Goal: Task Accomplishment & Management: Manage account settings

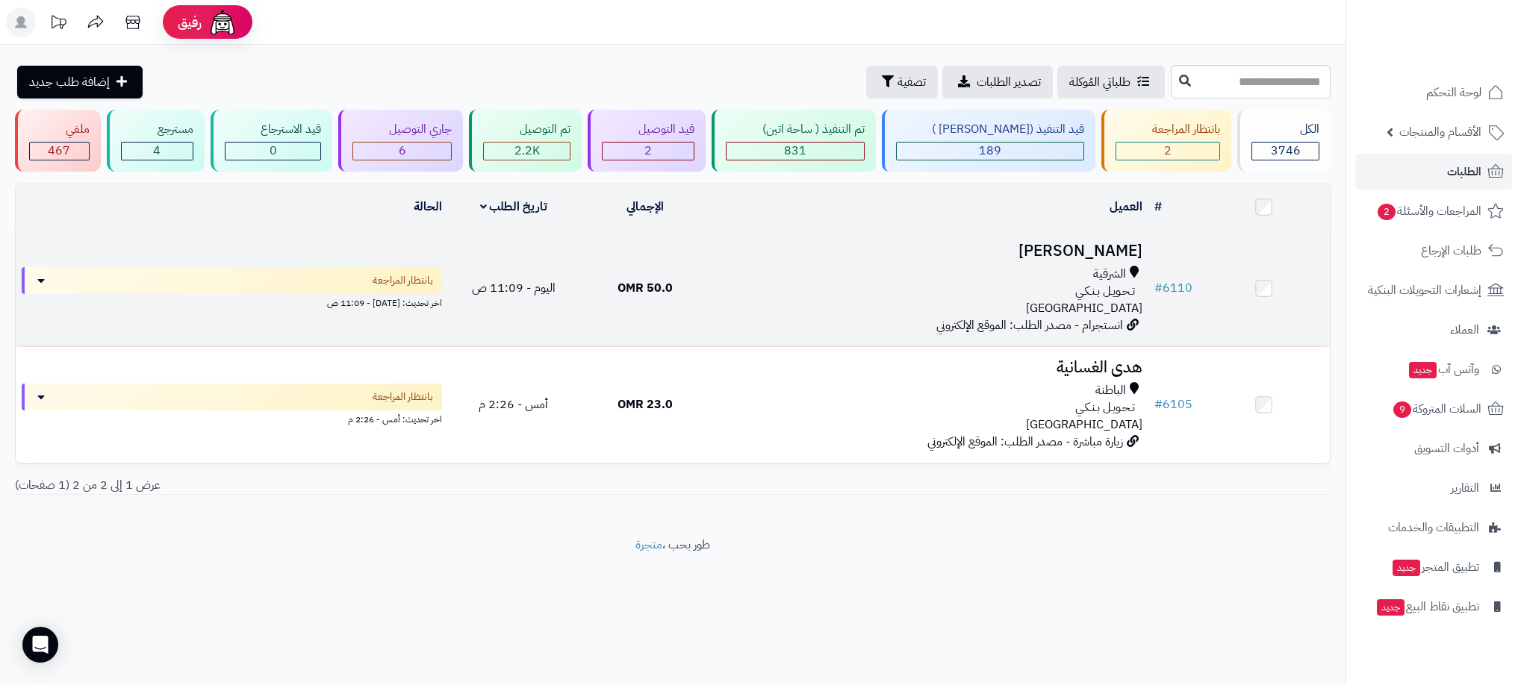
click at [756, 264] on td "SHEIKHA ALSENAIDI الشرقية تـحـويـل بـنـكـي عمان انستجرام - مصدر الطلب: الموقع ا…" at bounding box center [929, 289] width 437 height 116
click at [829, 291] on div "تـحـويـل بـنـكـي" at bounding box center [930, 291] width 426 height 17
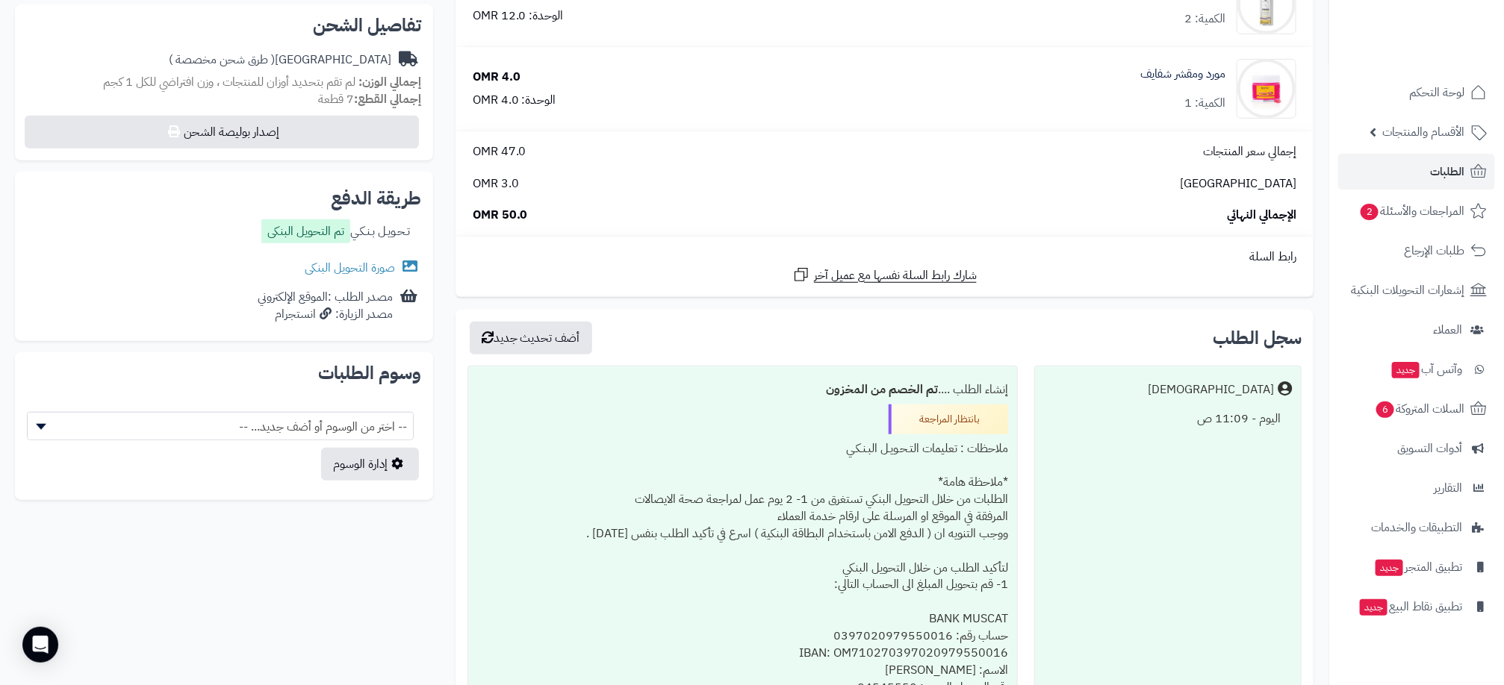
scroll to position [560, 0]
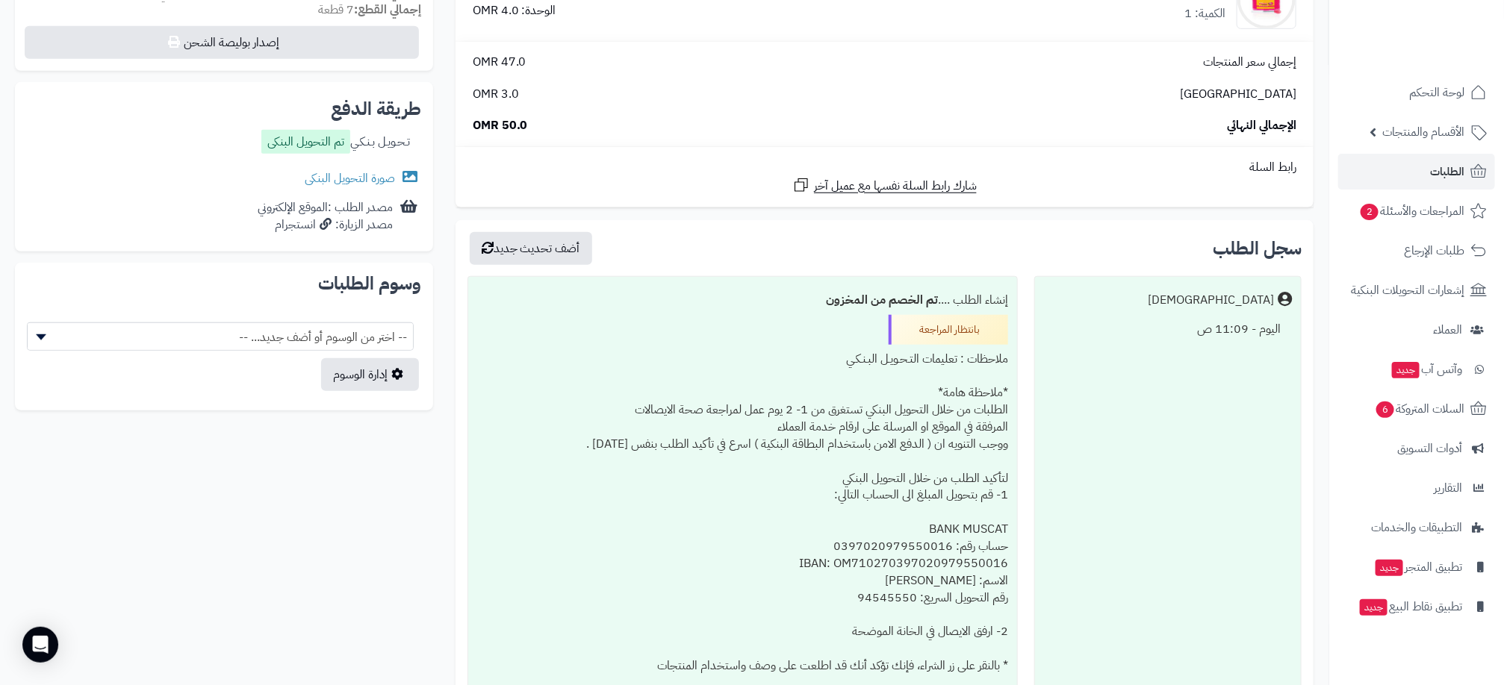
click at [1230, 341] on div "اليوم - 11:09 ص" at bounding box center [1168, 329] width 248 height 29
drag, startPoint x: 1230, startPoint y: 341, endPoint x: 1224, endPoint y: 328, distance: 15.0
click at [1224, 328] on div "اليوم - 11:09 ص" at bounding box center [1168, 329] width 248 height 29
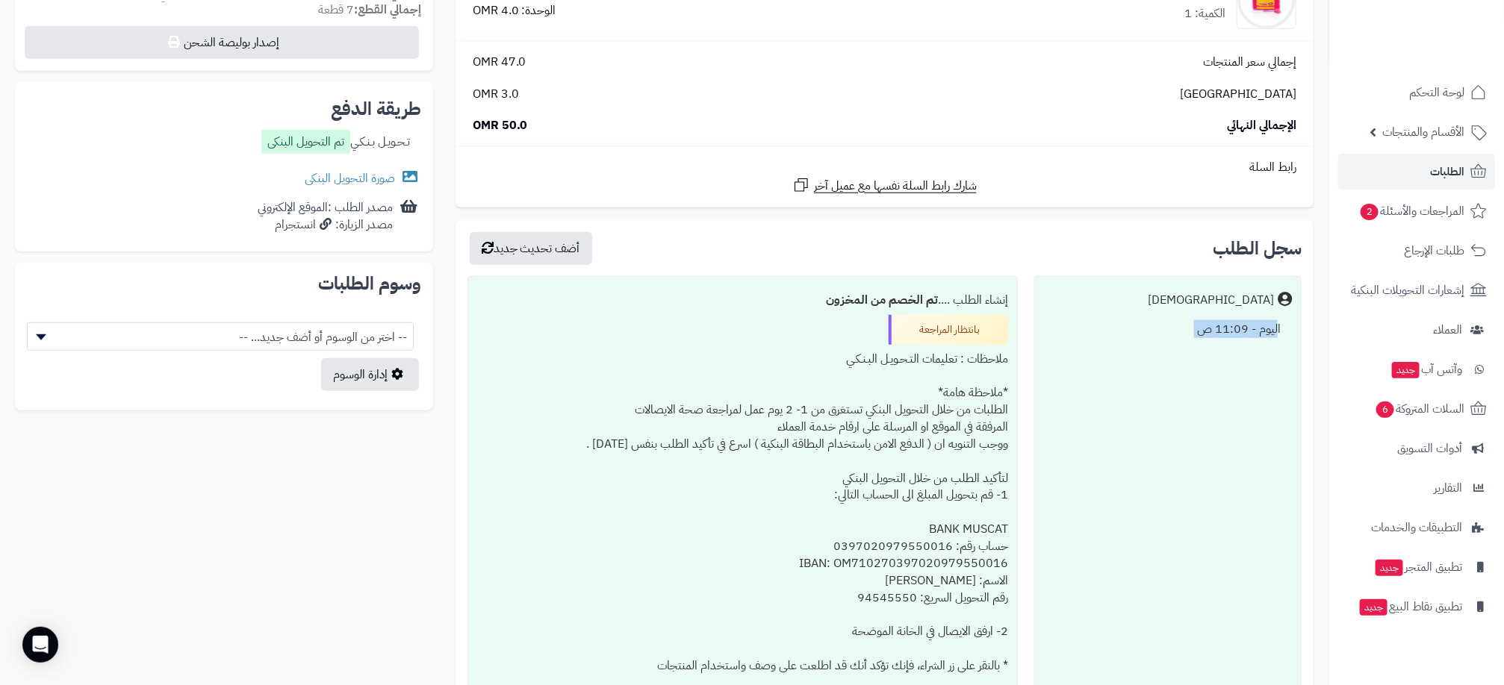
click at [1224, 328] on div "اليوم - 11:09 ص" at bounding box center [1168, 329] width 248 height 29
drag, startPoint x: 1224, startPoint y: 328, endPoint x: 1205, endPoint y: 336, distance: 20.4
click at [1206, 336] on div "اليوم - 11:09 ص" at bounding box center [1168, 329] width 248 height 29
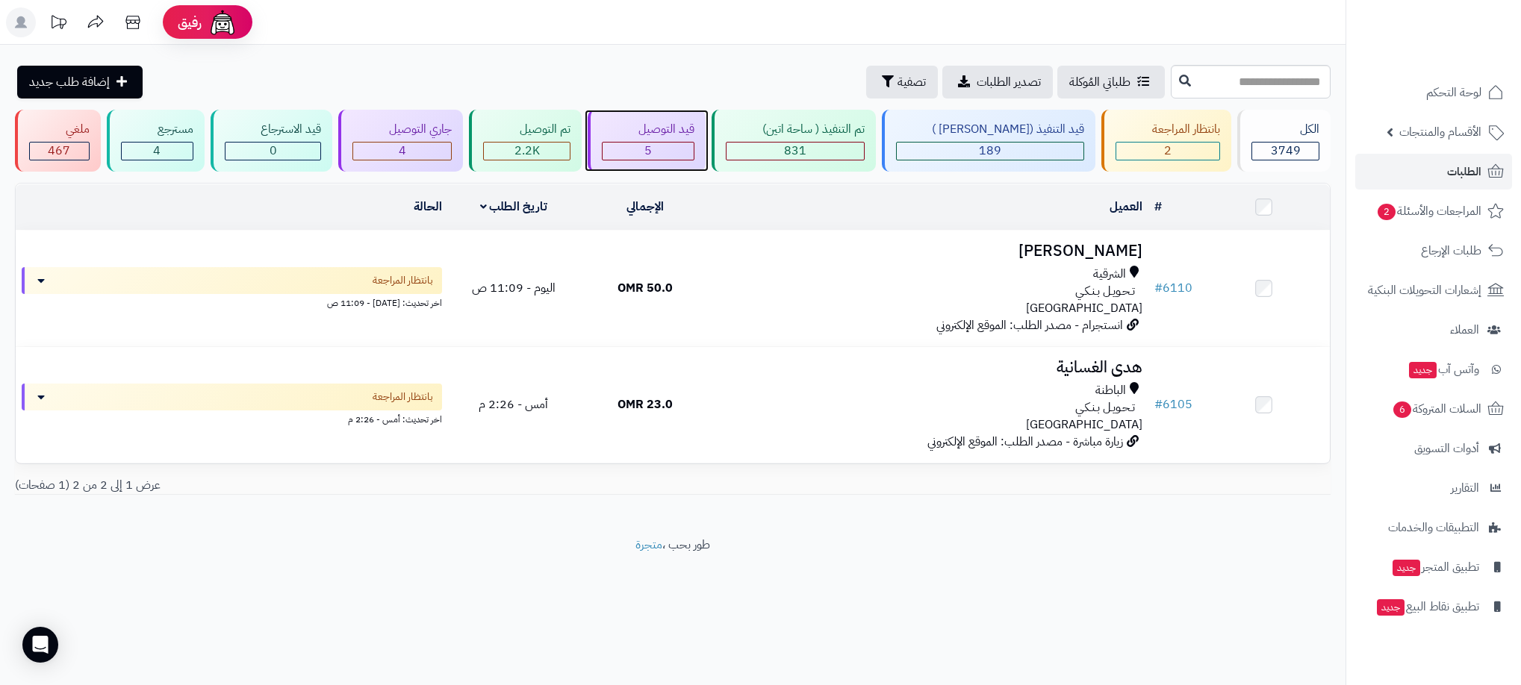
click at [686, 146] on div "5" at bounding box center [647, 151] width 91 height 17
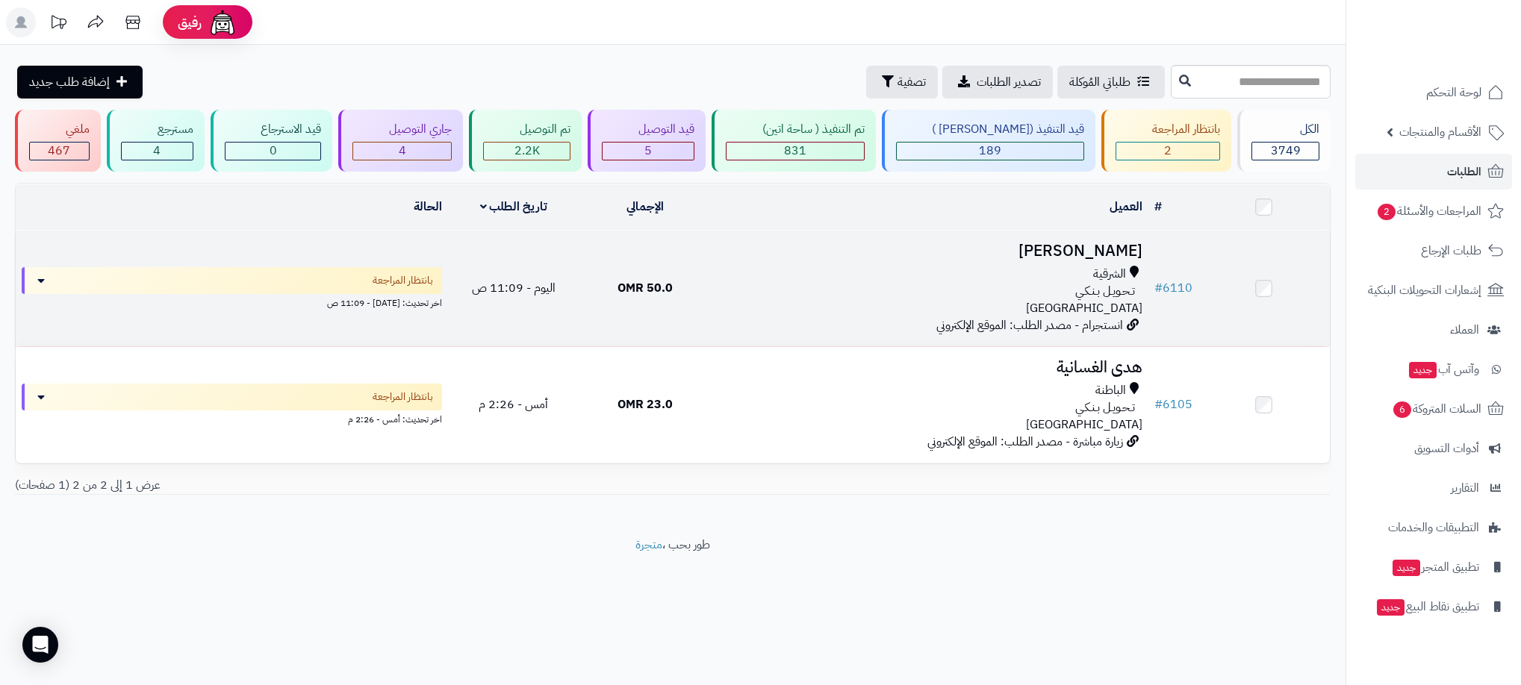
click at [914, 292] on div "تـحـويـل بـنـكـي" at bounding box center [930, 291] width 426 height 17
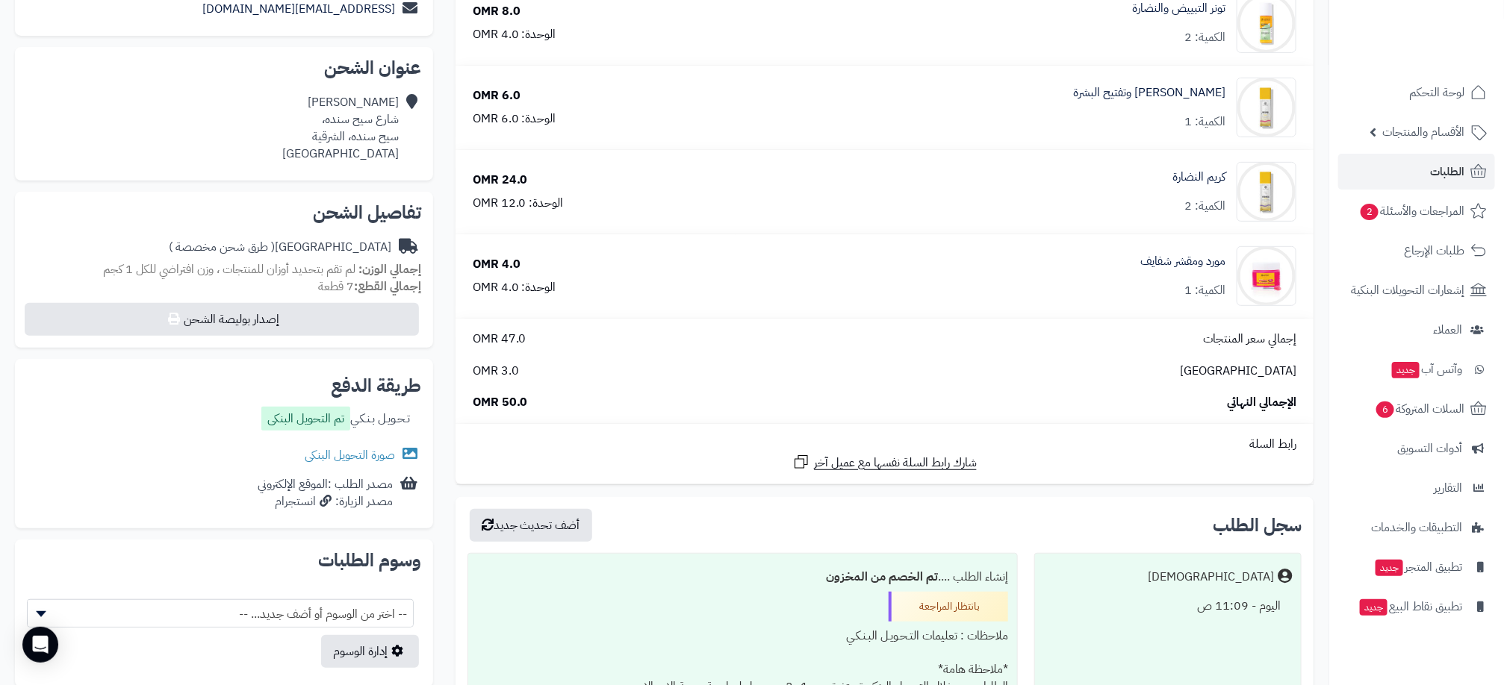
scroll to position [336, 0]
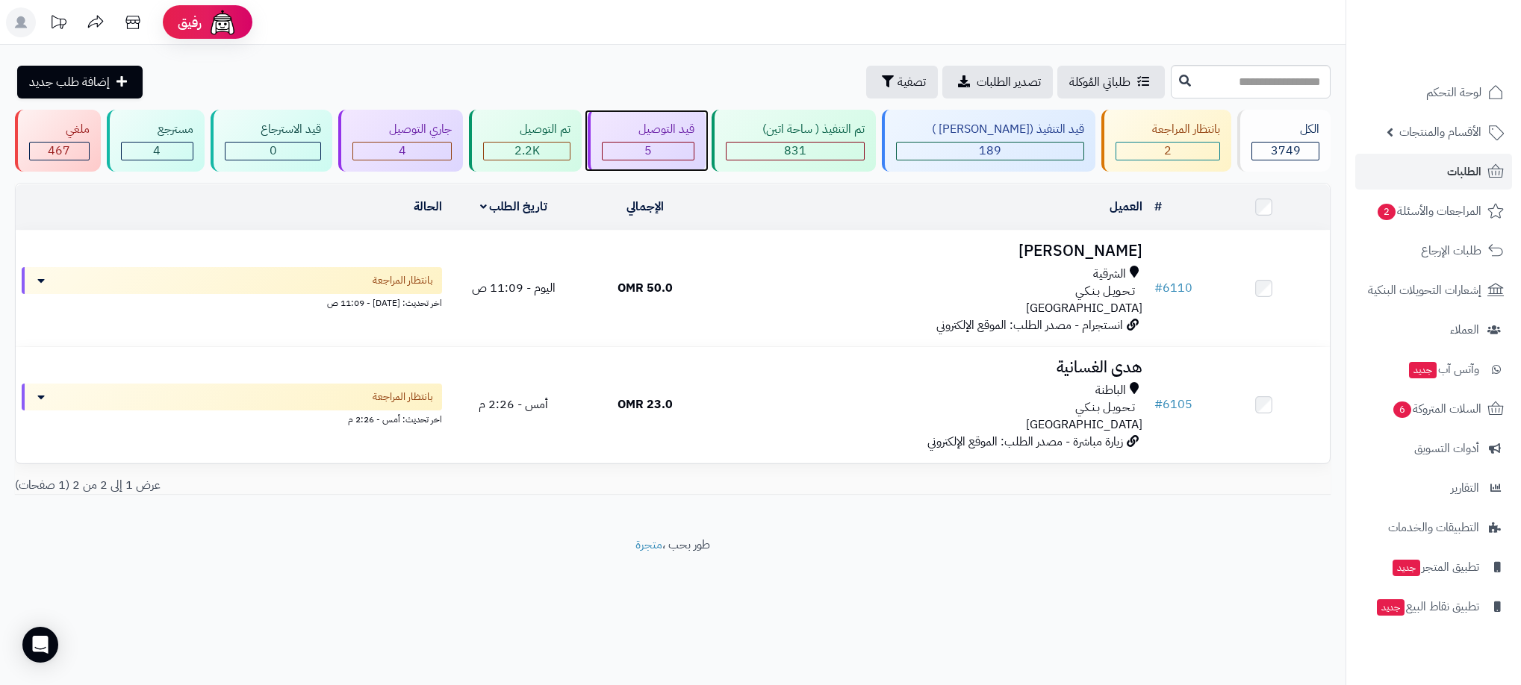
click at [686, 143] on div "5" at bounding box center [647, 151] width 91 height 17
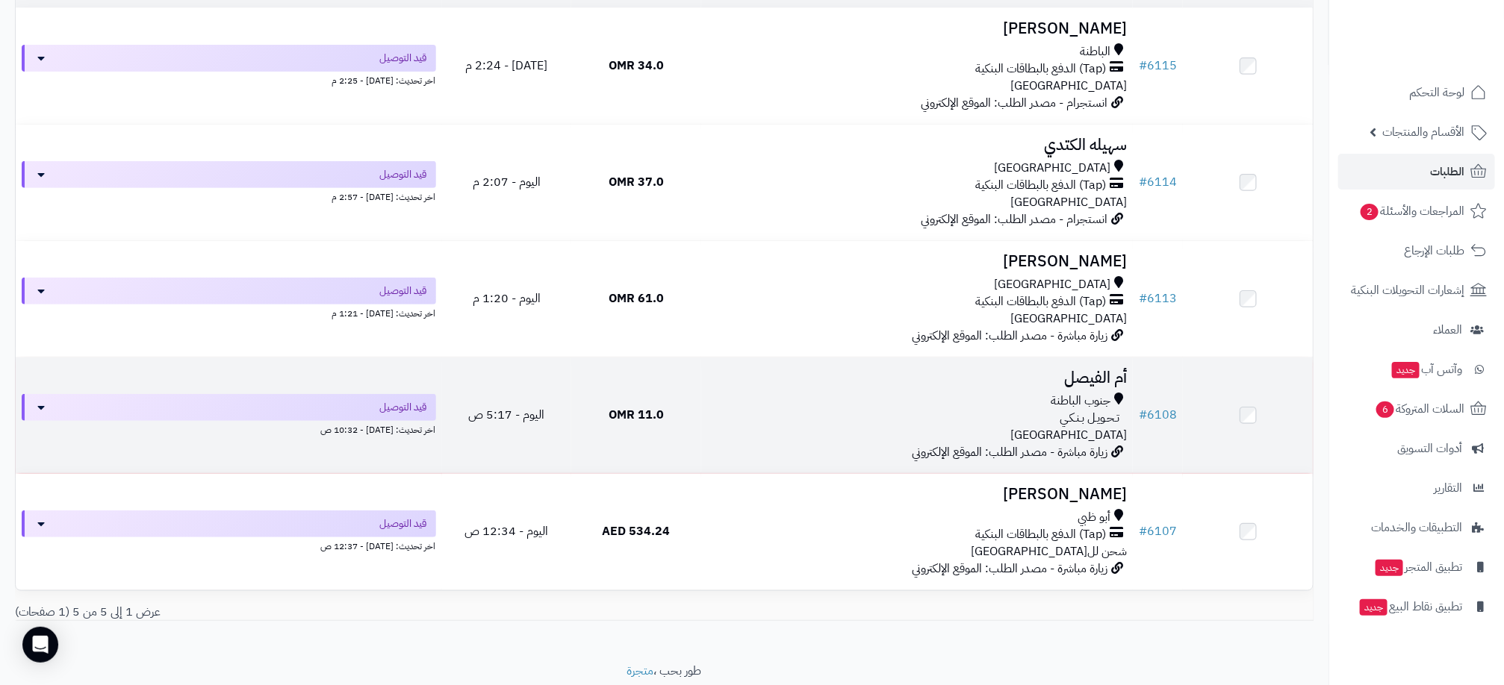
scroll to position [224, 0]
click at [729, 393] on div "جنوب الباطنة" at bounding box center [917, 399] width 420 height 17
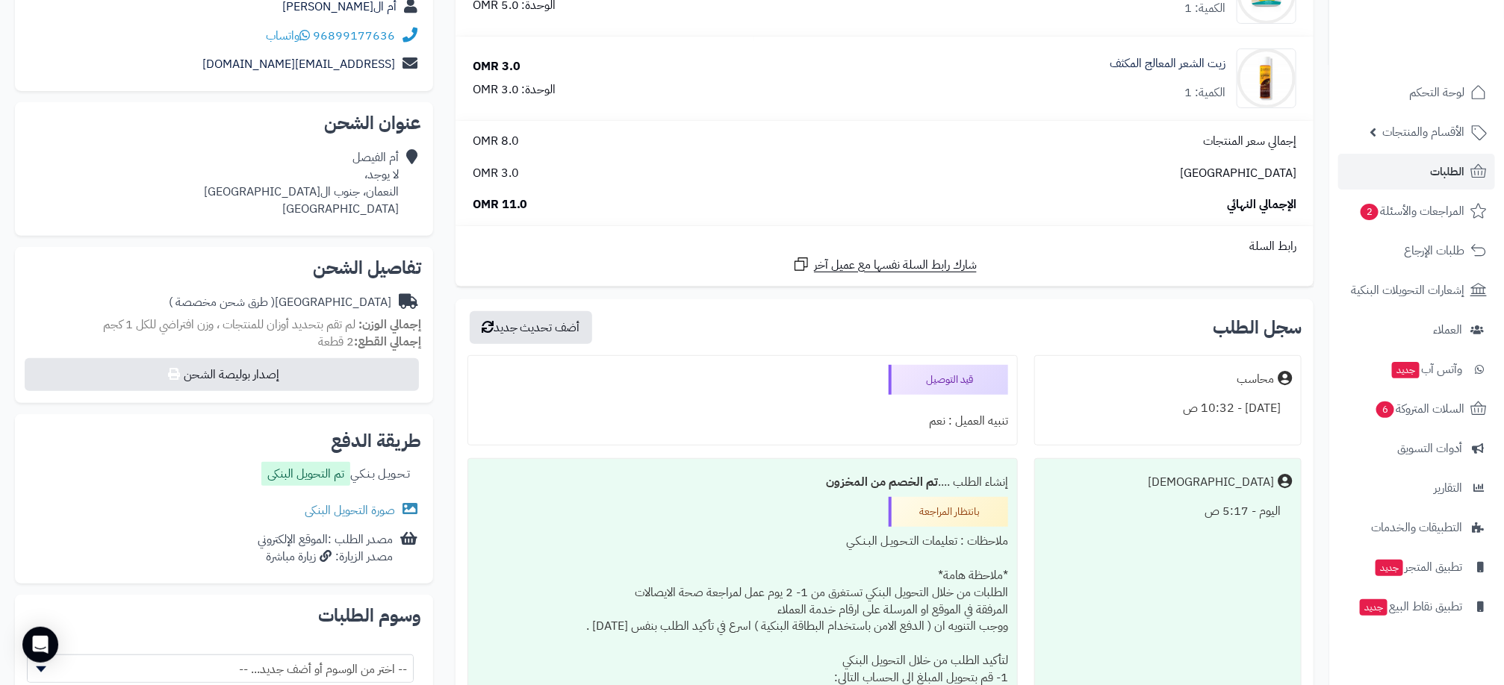
scroll to position [336, 0]
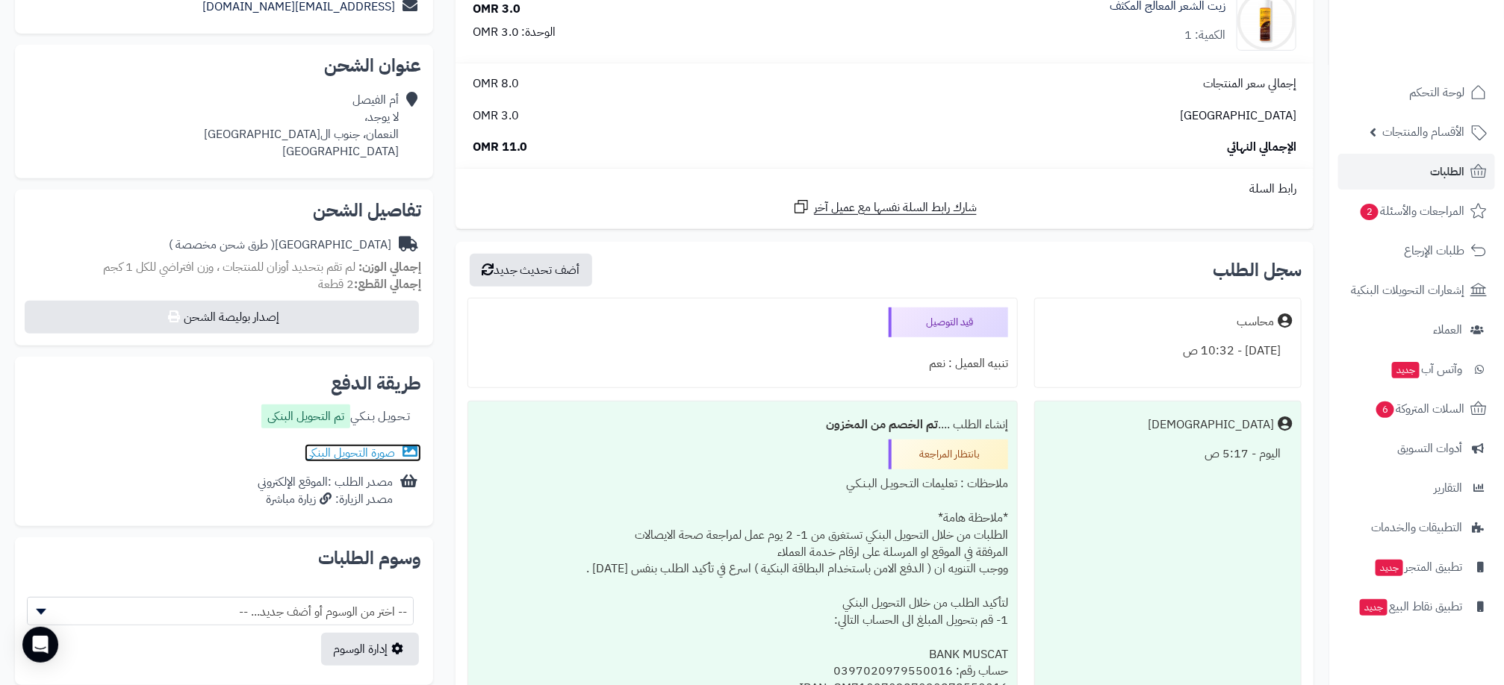
click at [365, 455] on link "صورة التحويل البنكى" at bounding box center [363, 453] width 116 height 18
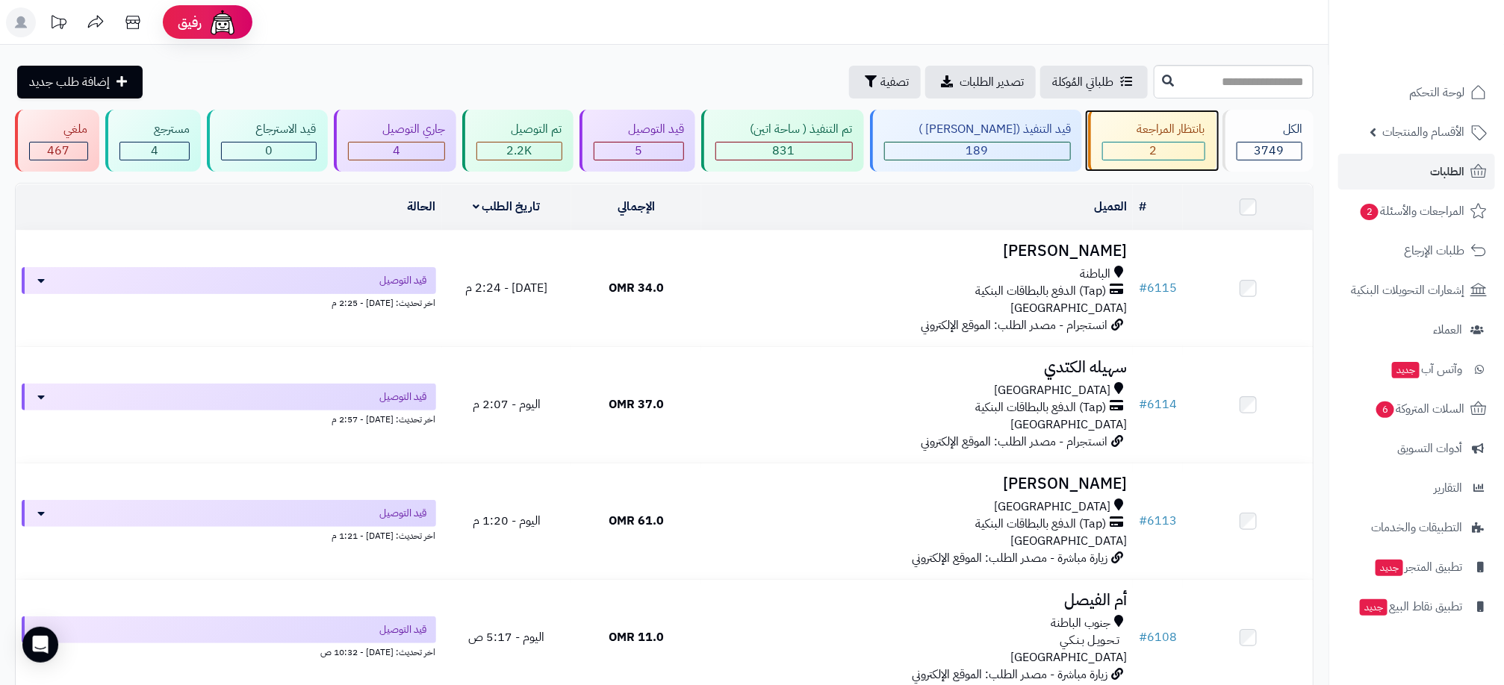
click at [1127, 152] on div "2" at bounding box center [1154, 151] width 102 height 17
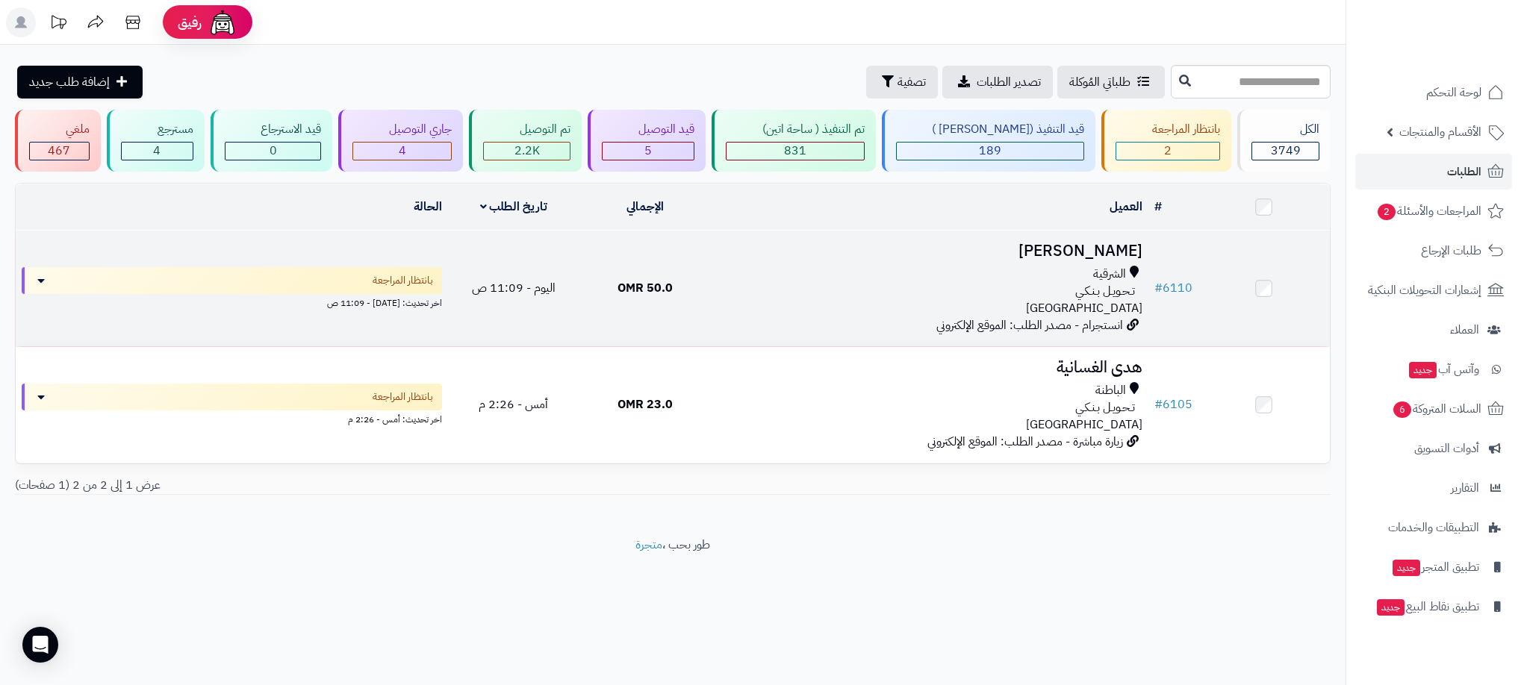
click at [955, 278] on div "الشرقية" at bounding box center [930, 274] width 426 height 17
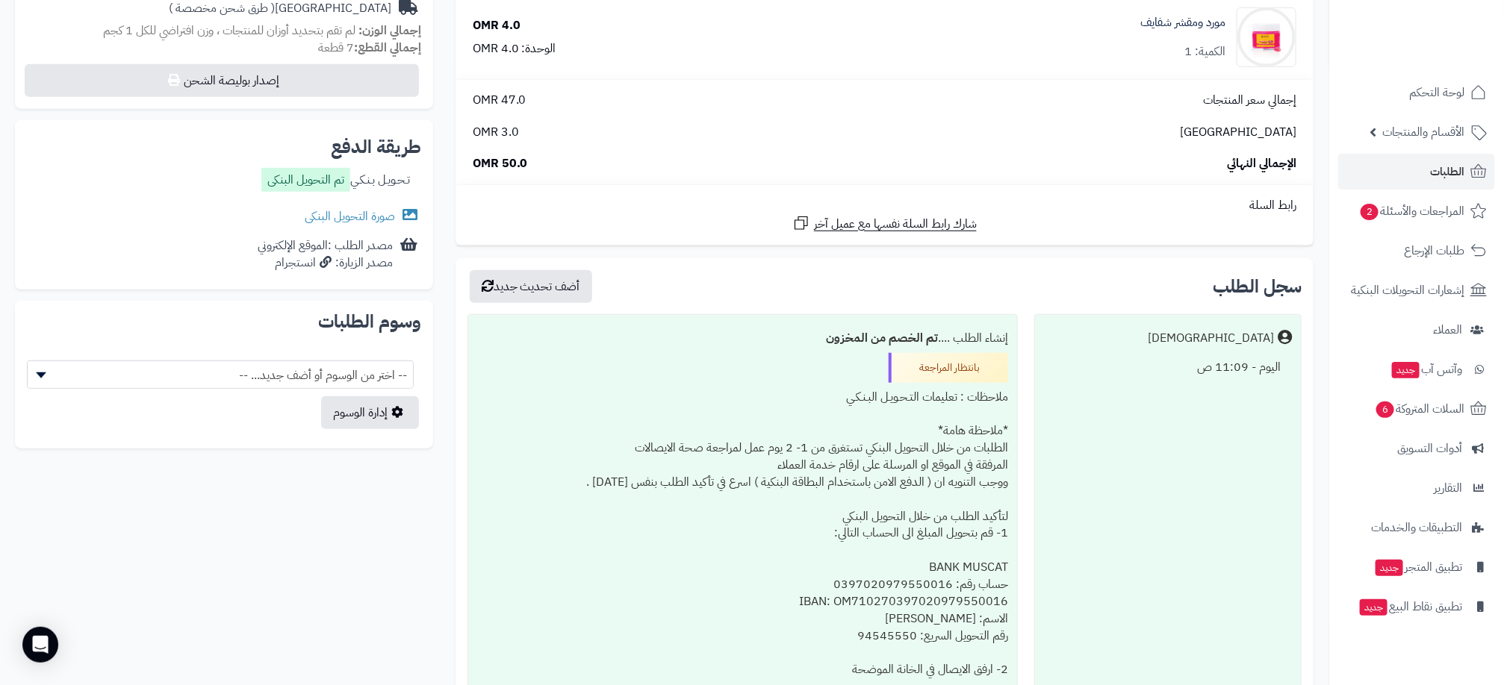
scroll to position [560, 0]
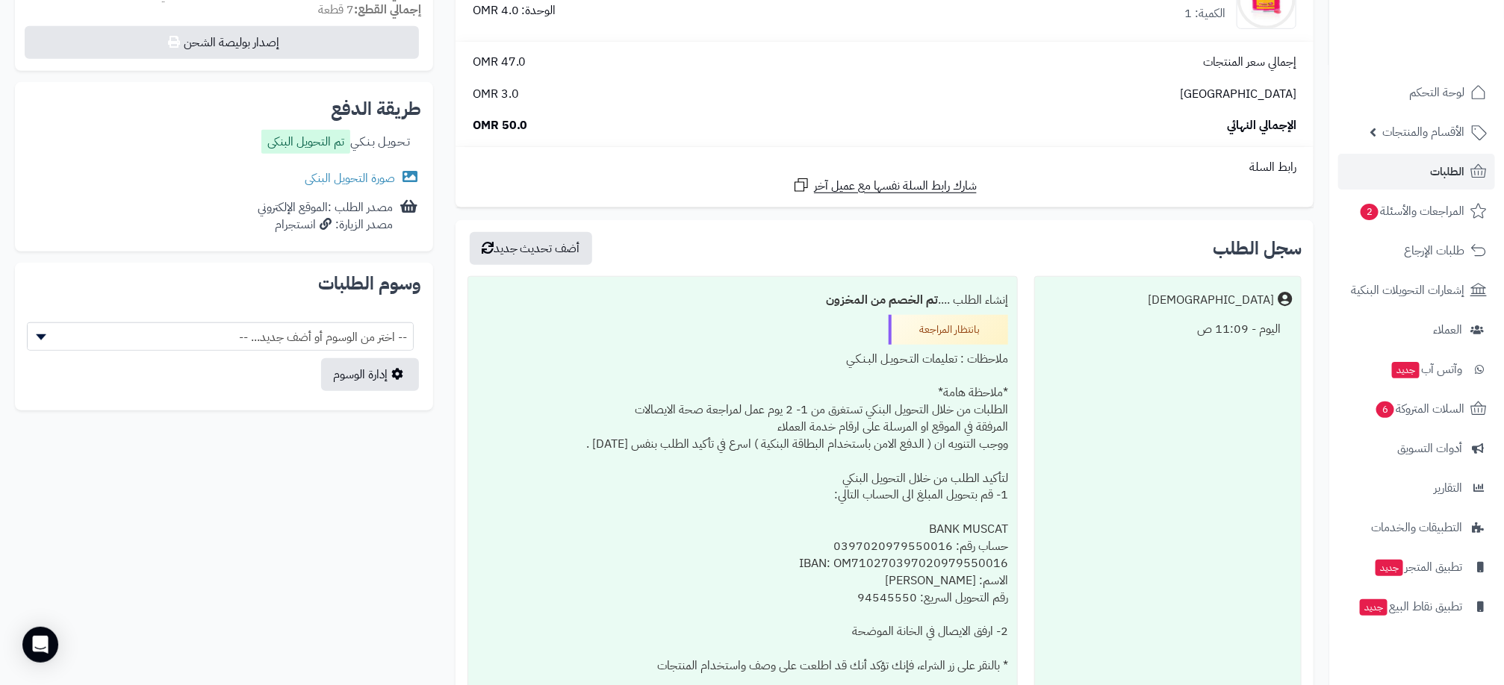
drag, startPoint x: 1200, startPoint y: 336, endPoint x: 1245, endPoint y: 336, distance: 44.8
click at [1245, 336] on div "اليوم - 11:09 ص" at bounding box center [1168, 329] width 248 height 29
click at [383, 179] on link "صورة التحويل البنكى" at bounding box center [363, 178] width 116 height 18
click at [1217, 339] on div "اليوم - 11:09 ص" at bounding box center [1168, 329] width 248 height 29
click at [1216, 338] on div "اليوم - 11:09 ص" at bounding box center [1168, 329] width 248 height 29
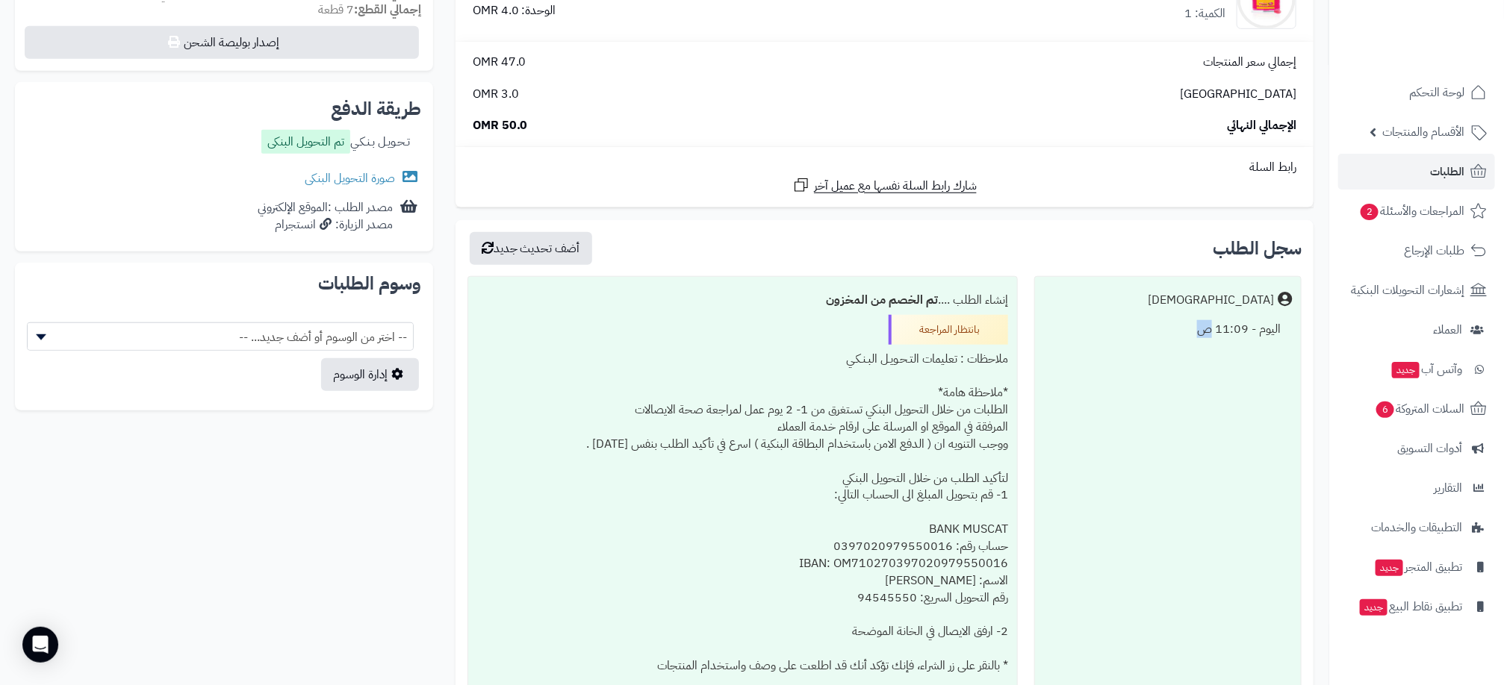
click at [1216, 338] on div "اليوم - 11:09 ص" at bounding box center [1168, 329] width 248 height 29
drag, startPoint x: 1216, startPoint y: 338, endPoint x: 1171, endPoint y: 338, distance: 44.8
click at [1216, 338] on div "اليوم - 11:09 ص" at bounding box center [1168, 329] width 248 height 29
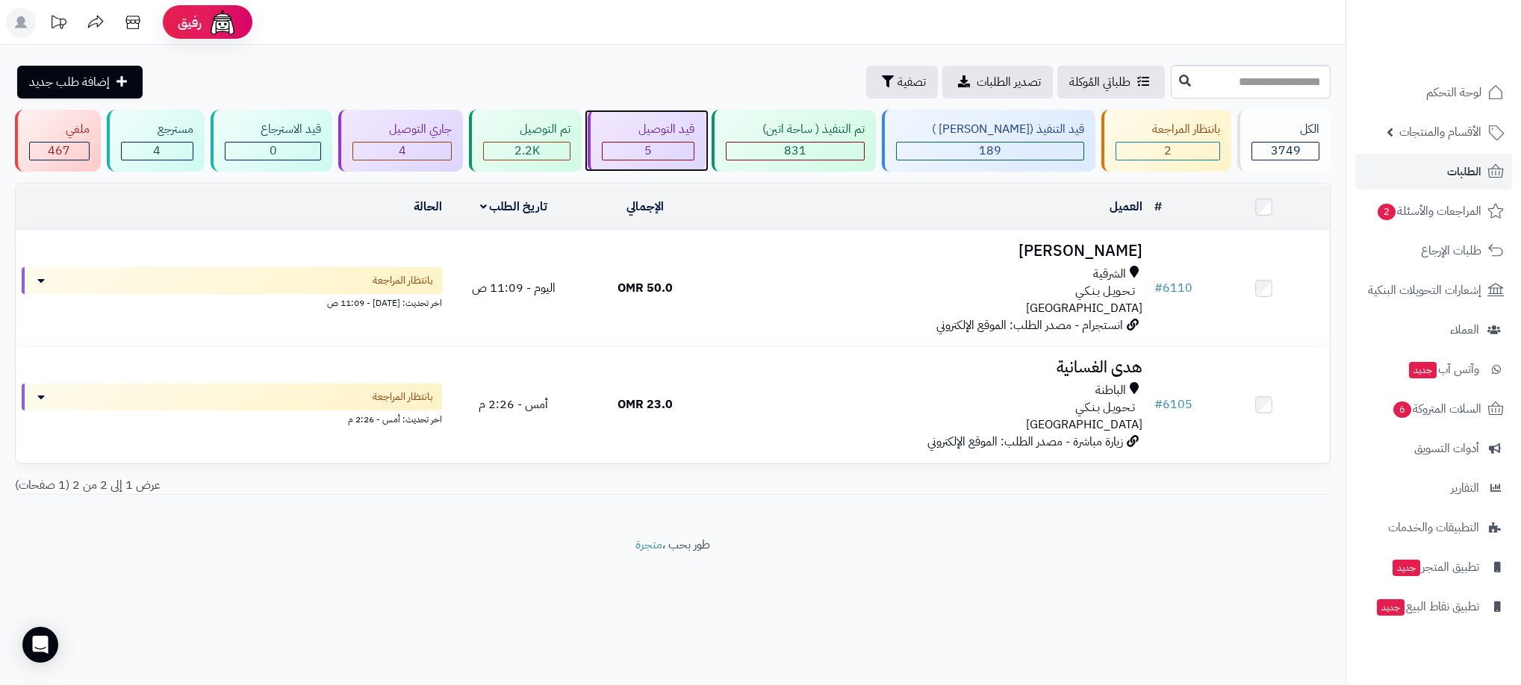
click at [694, 155] on div "5" at bounding box center [647, 151] width 91 height 17
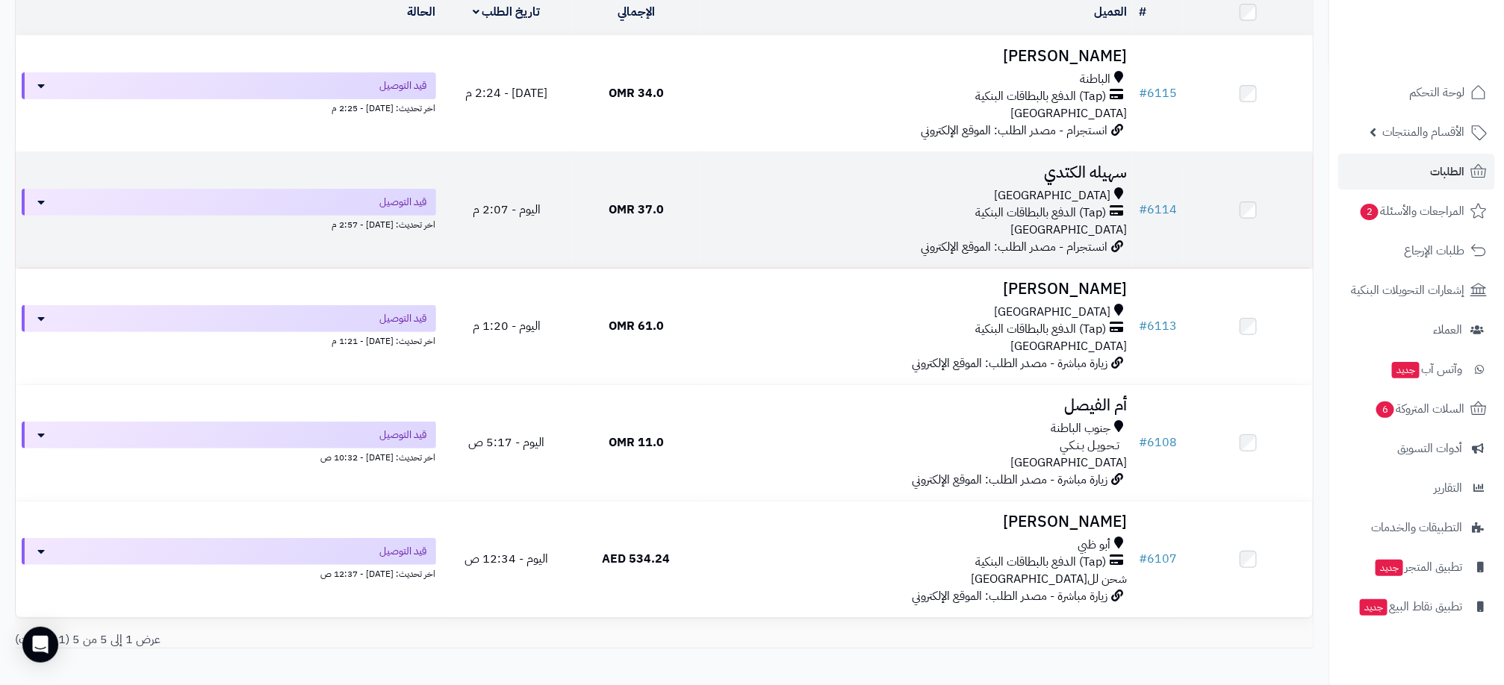
scroll to position [224, 0]
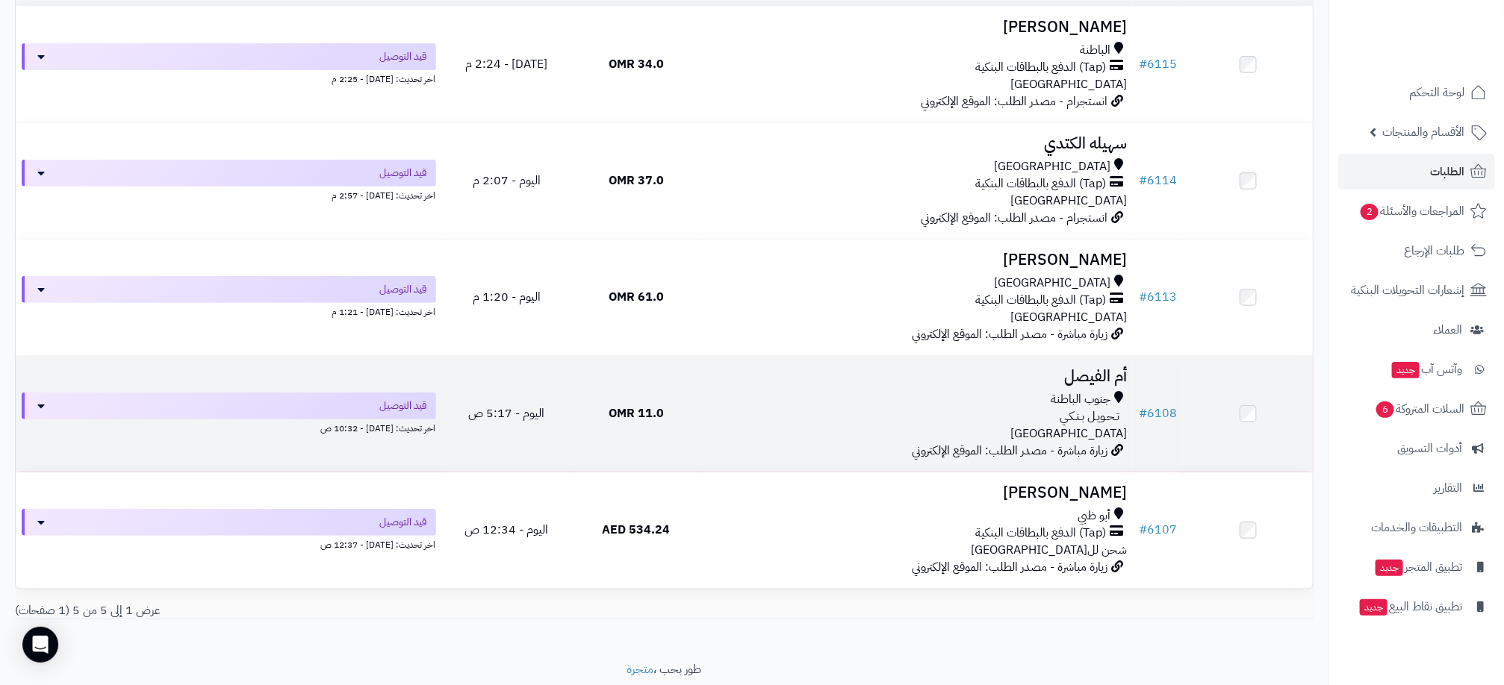
click at [873, 432] on div "جنوب الباطنة تـحـويـل بـنـكـي [GEOGRAPHIC_DATA]" at bounding box center [917, 417] width 420 height 52
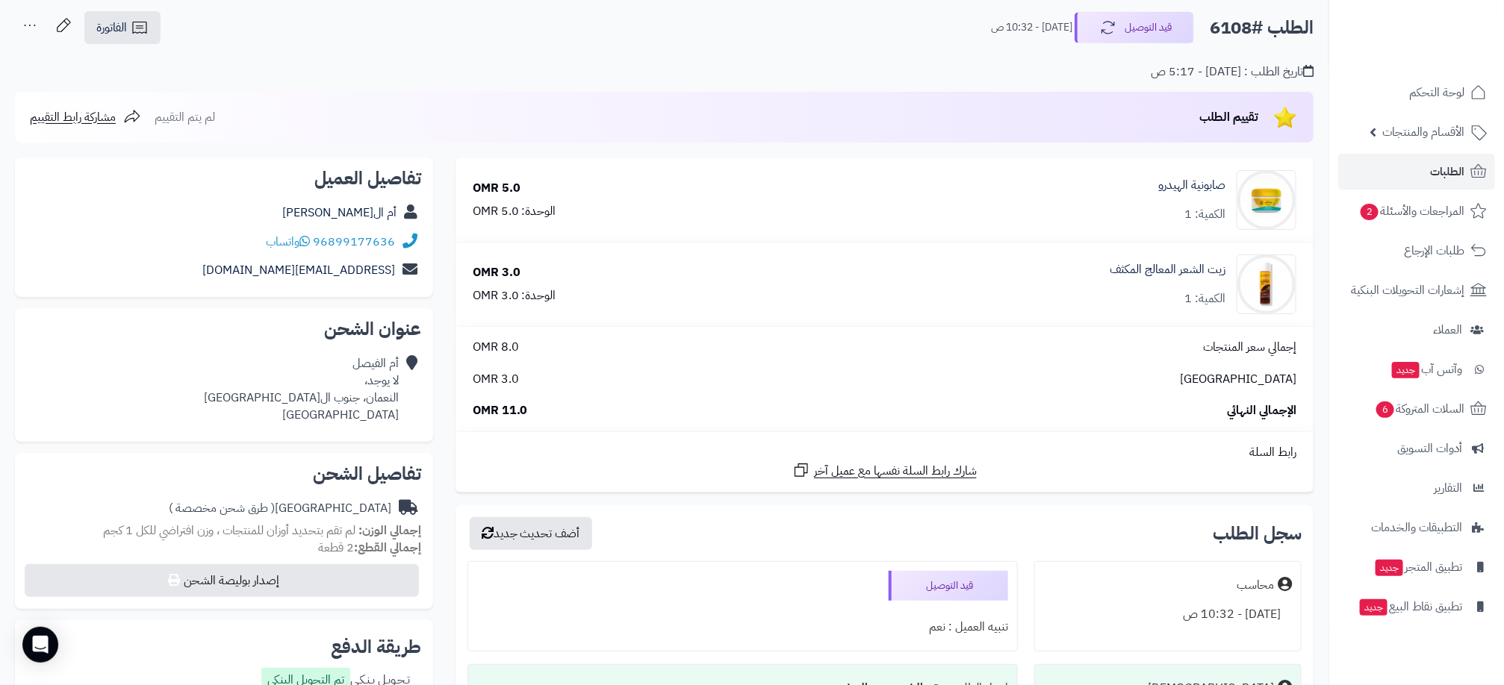
scroll to position [112, 0]
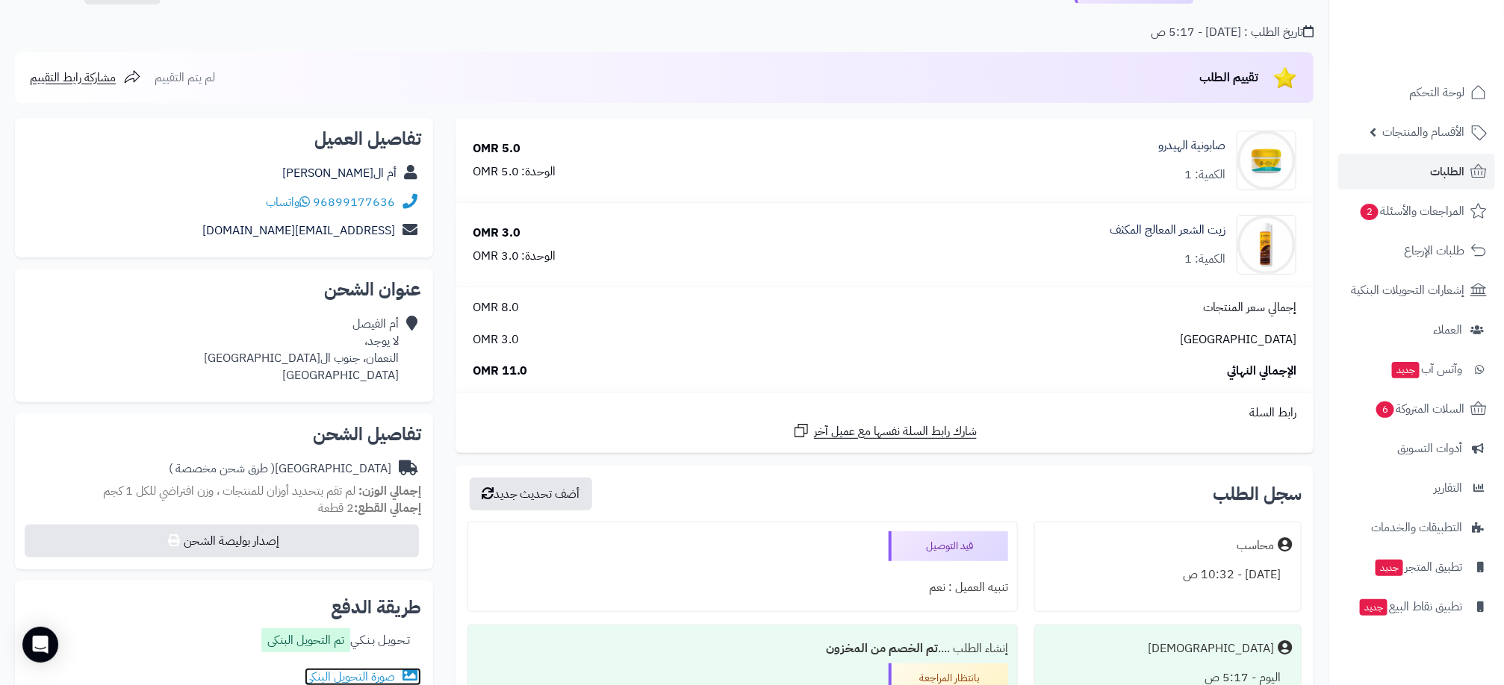
click at [366, 674] on link "صورة التحويل البنكى" at bounding box center [363, 677] width 116 height 18
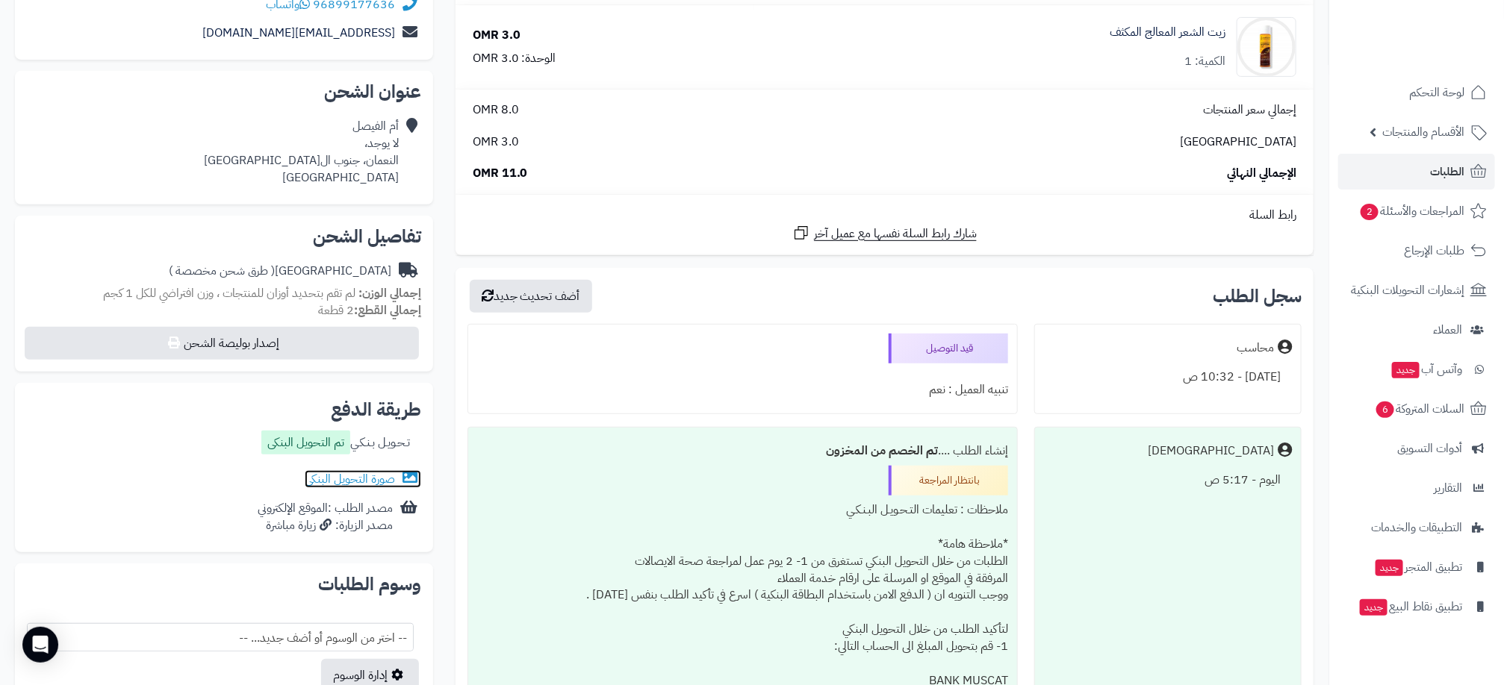
scroll to position [336, 0]
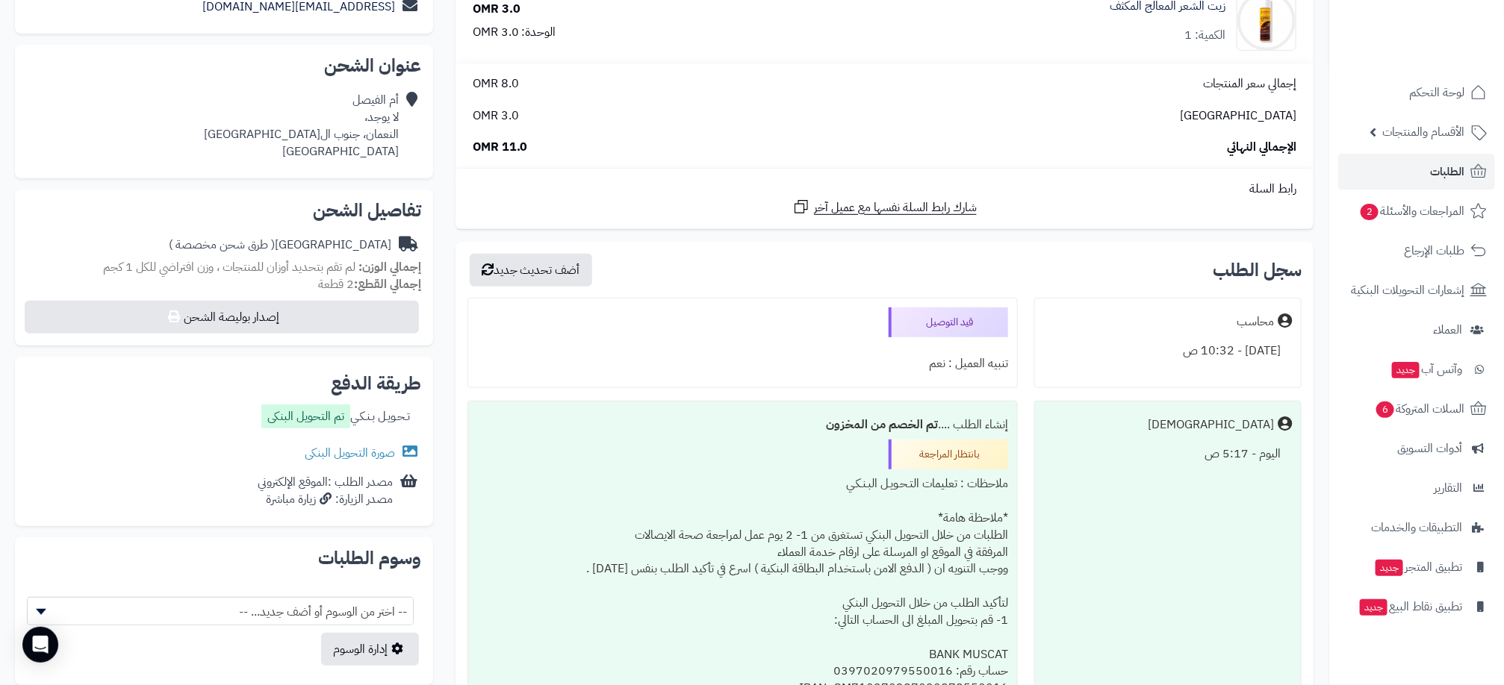
drag, startPoint x: 1212, startPoint y: 459, endPoint x: 1256, endPoint y: 451, distance: 45.5
click at [1256, 451] on div "اليوم - 5:17 ص" at bounding box center [1168, 454] width 248 height 29
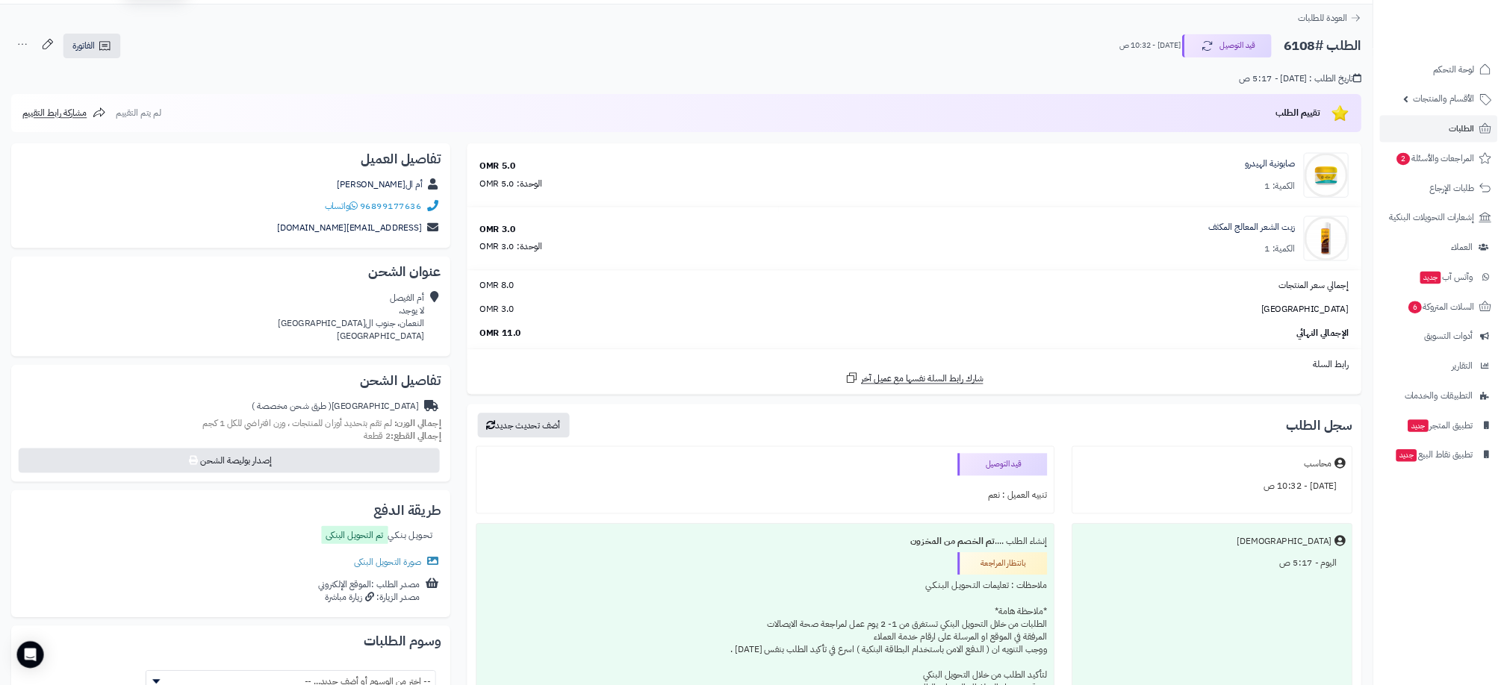
scroll to position [39, 0]
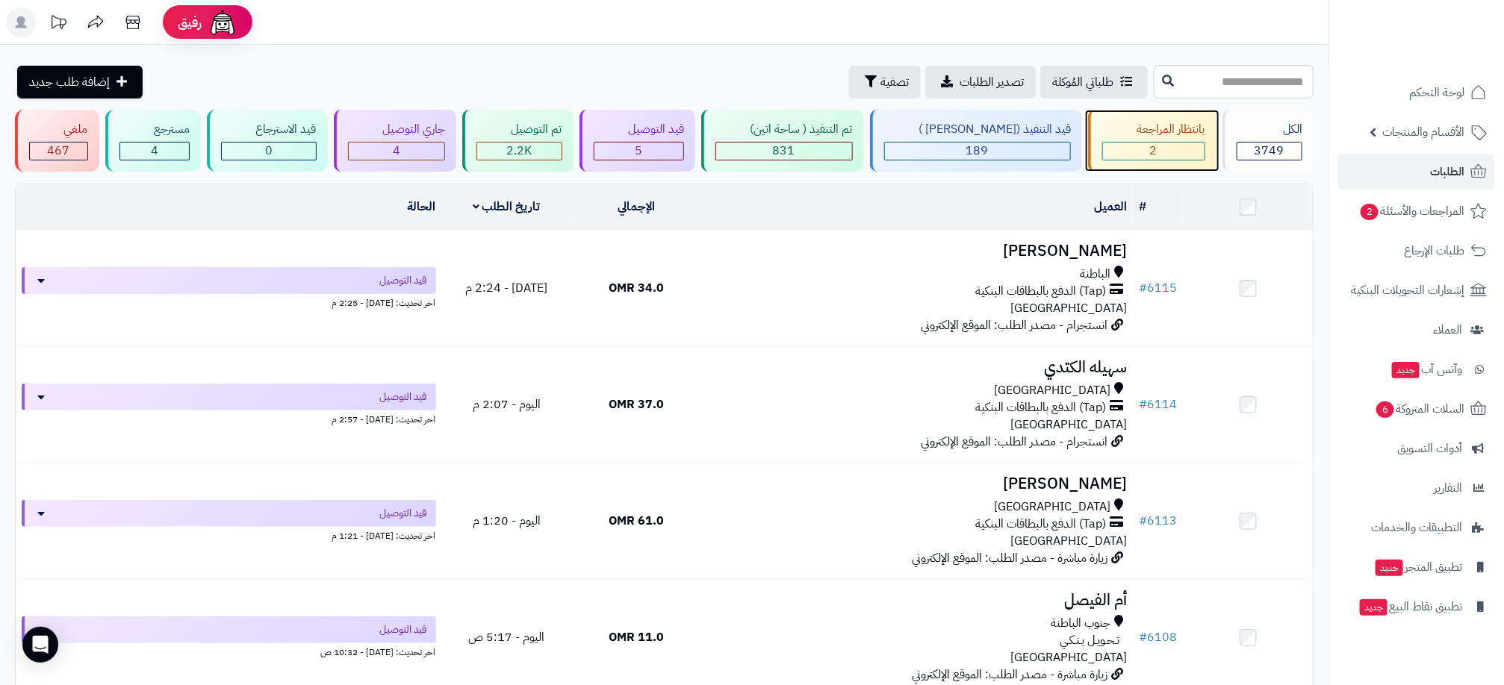
click at [1136, 150] on div "2" at bounding box center [1154, 151] width 102 height 17
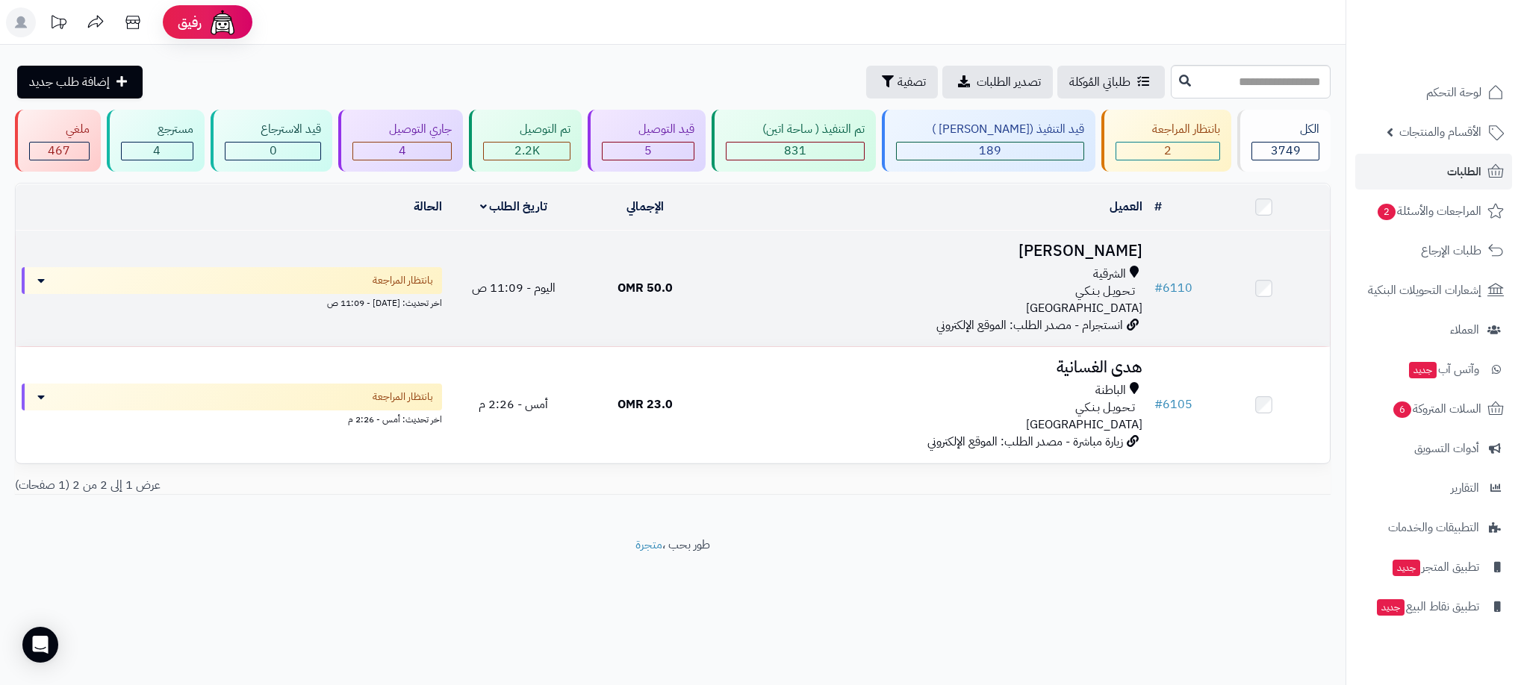
click at [997, 311] on div "الشرقية تـحـويـل بـنـكـي عمان" at bounding box center [930, 292] width 426 height 52
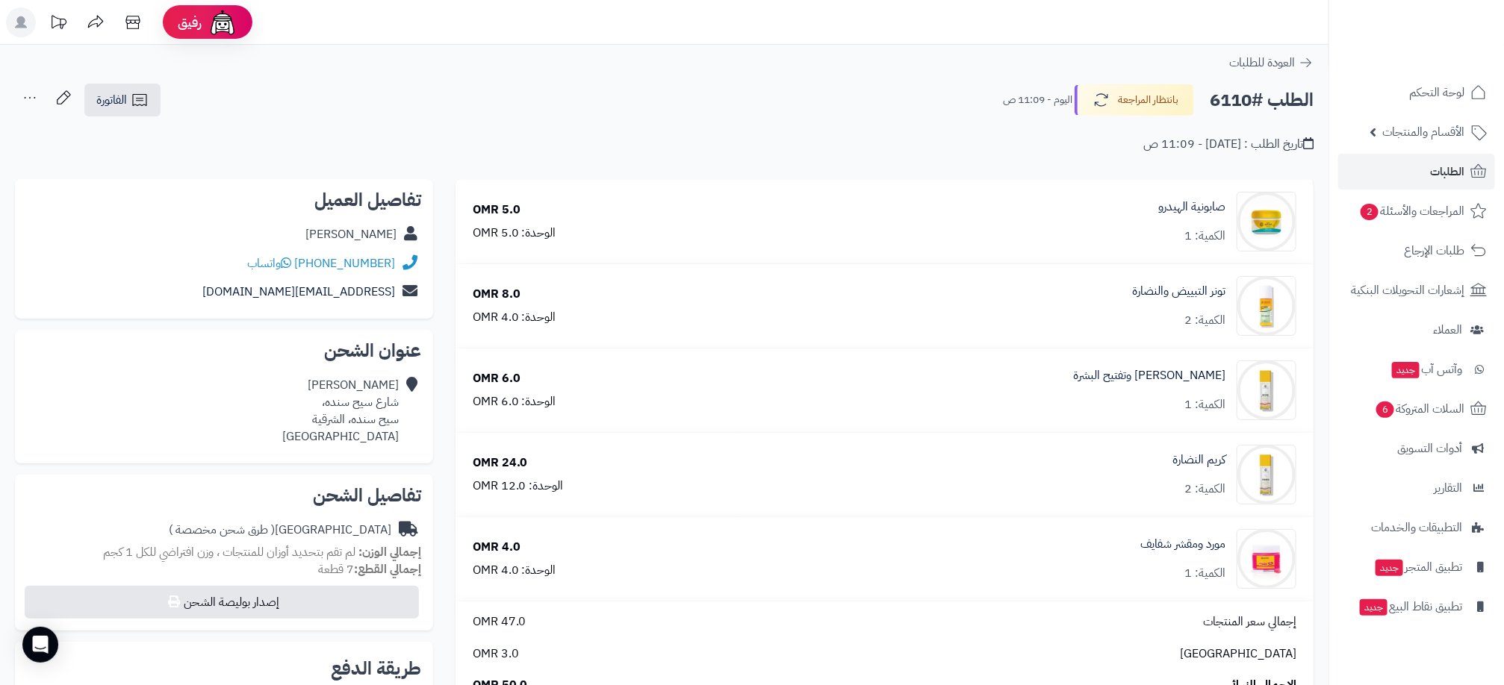
click at [377, 231] on div "[PERSON_NAME]" at bounding box center [350, 234] width 91 height 17
drag, startPoint x: 377, startPoint y: 231, endPoint x: 331, endPoint y: 227, distance: 45.7
click at [331, 227] on div "[PERSON_NAME]" at bounding box center [350, 234] width 91 height 17
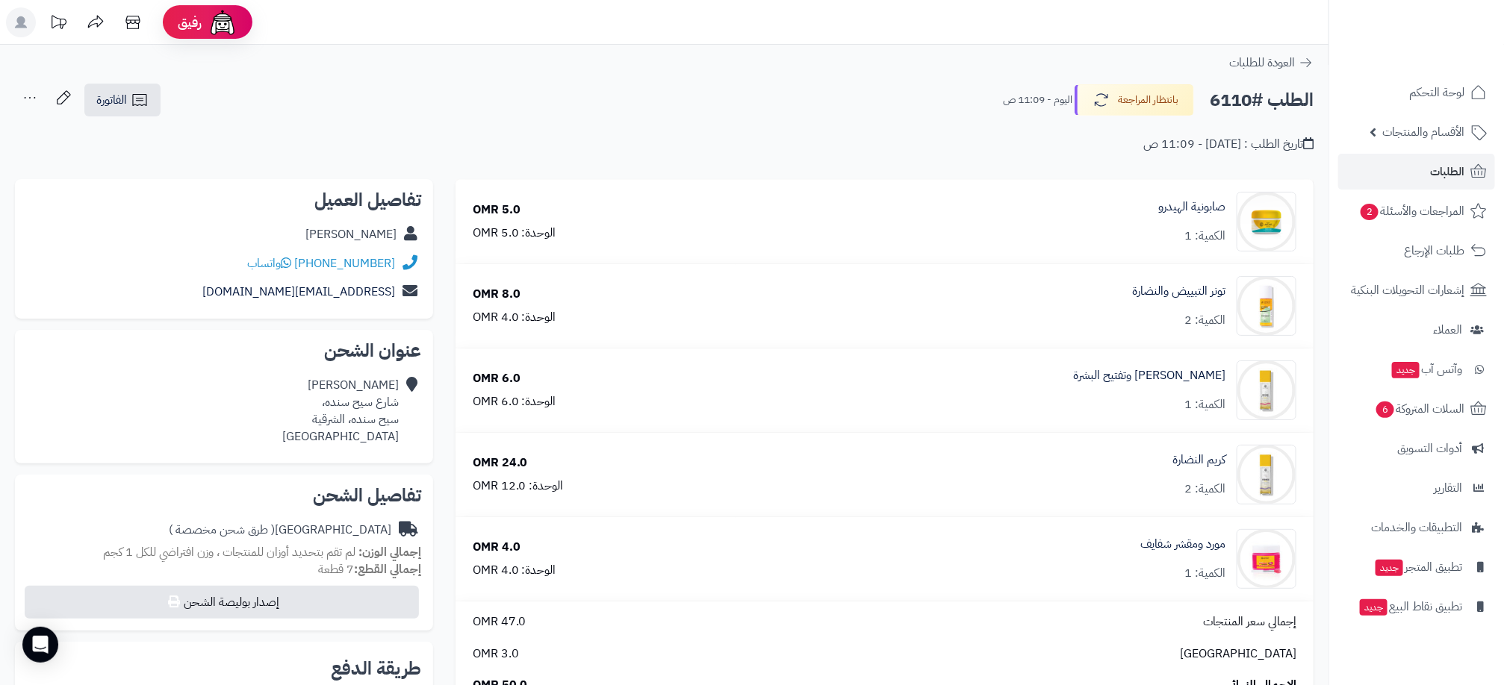
click at [318, 227] on div "[PERSON_NAME]" at bounding box center [350, 234] width 91 height 17
drag, startPoint x: 318, startPoint y: 227, endPoint x: 309, endPoint y: 226, distance: 9.0
copy div "SHEIKHA"
click at [1461, 169] on span "الطلبات" at bounding box center [1447, 171] width 34 height 21
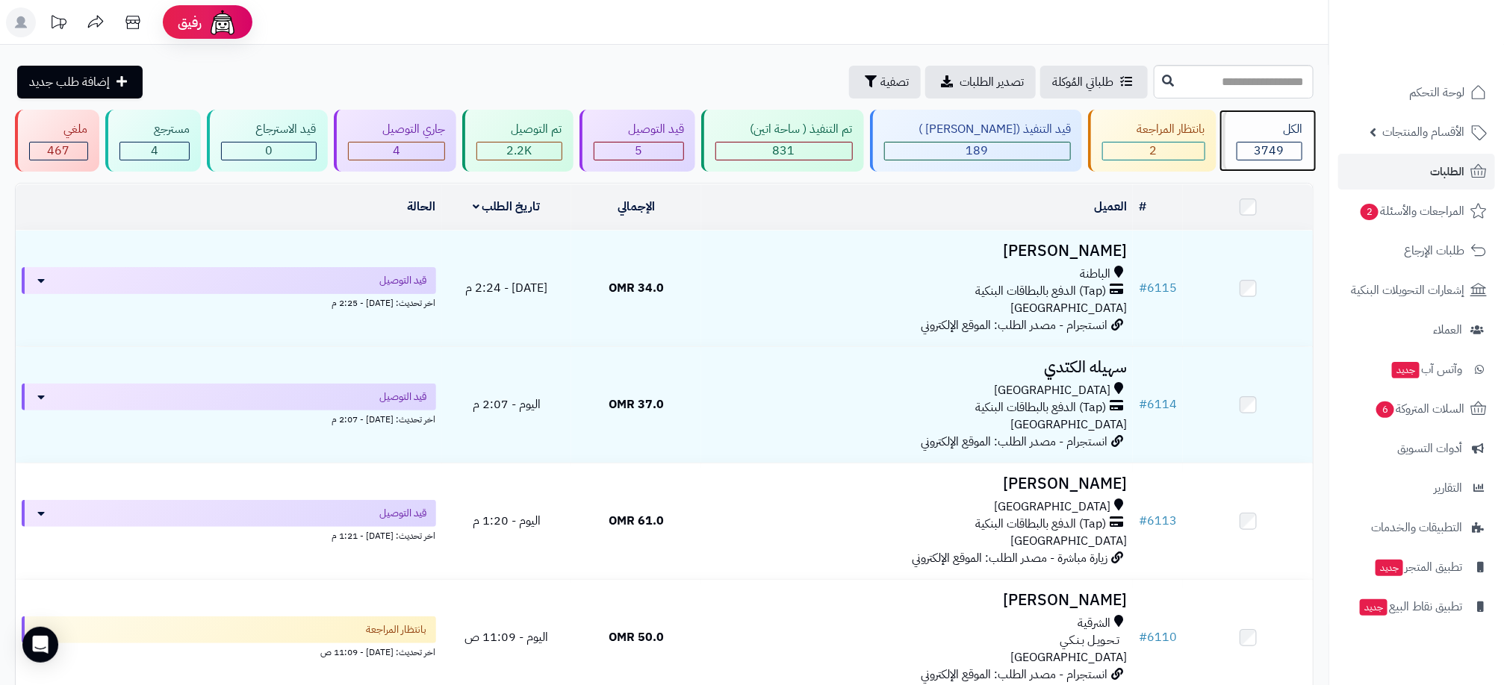
click at [1256, 155] on span "3749" at bounding box center [1269, 151] width 30 height 18
click at [865, 84] on icon "button" at bounding box center [871, 81] width 12 height 12
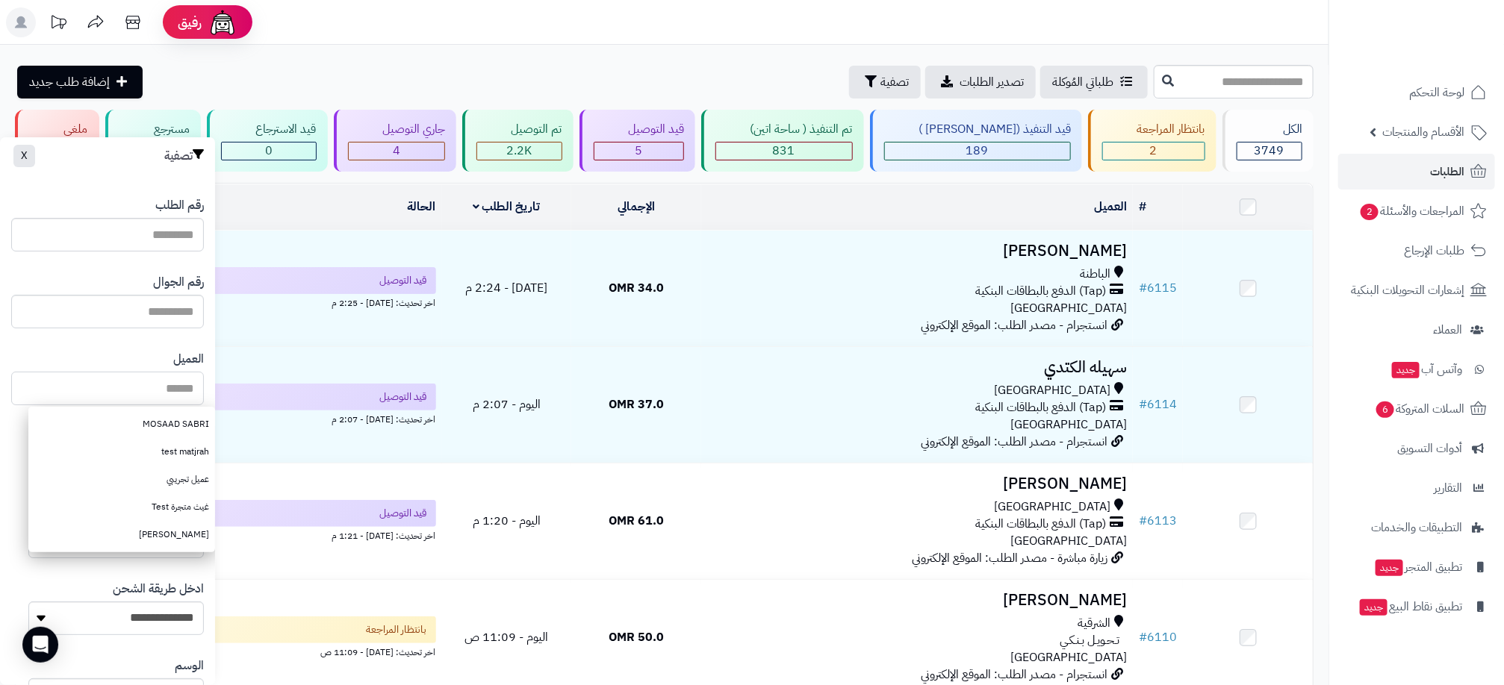
paste input "*******"
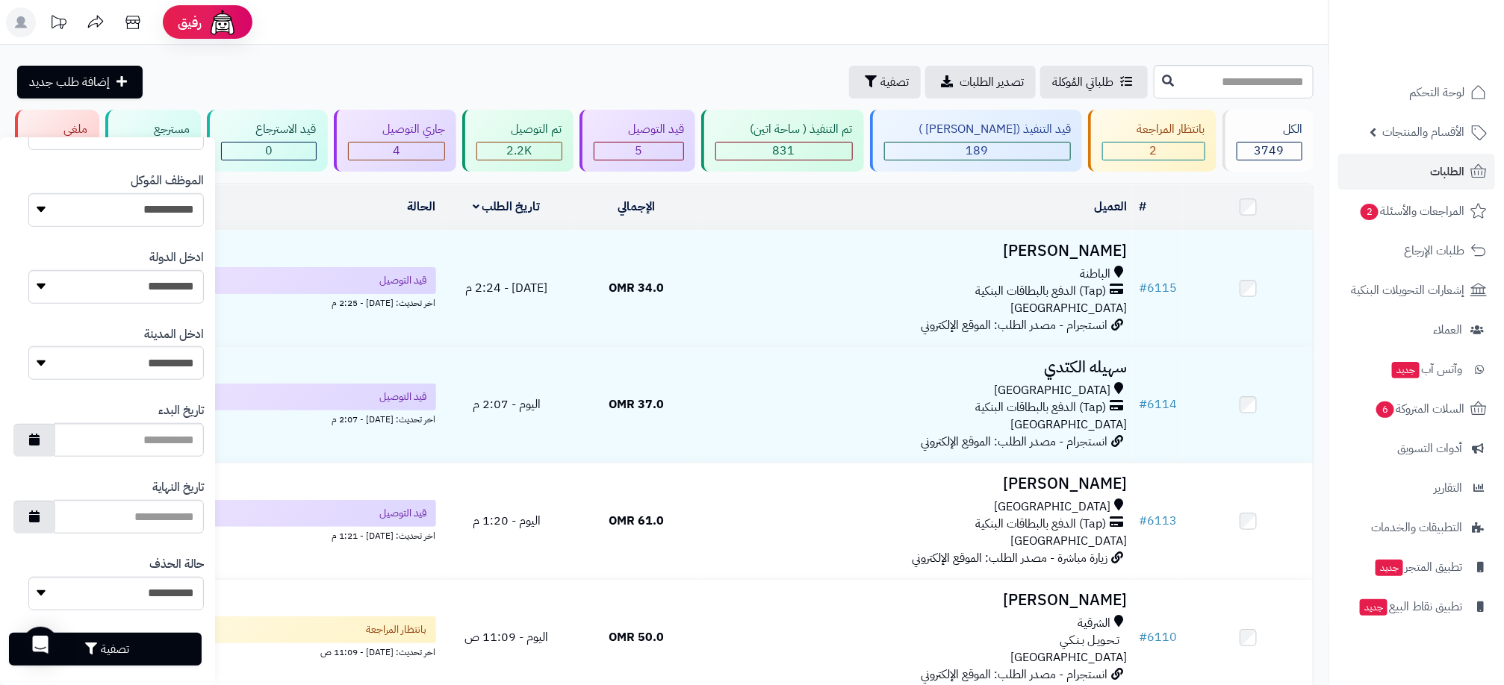
scroll to position [578, 0]
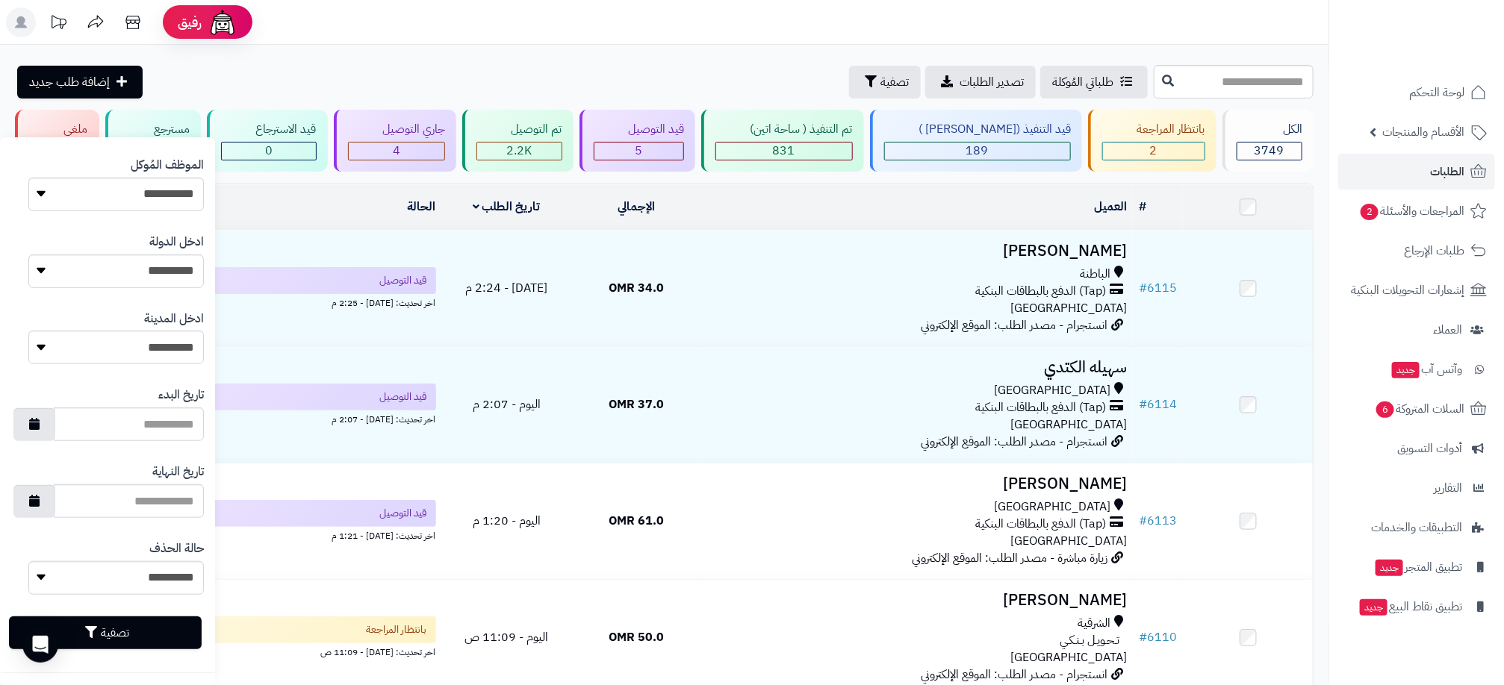
type input "*******"
click at [164, 637] on button "تصفية" at bounding box center [105, 633] width 193 height 33
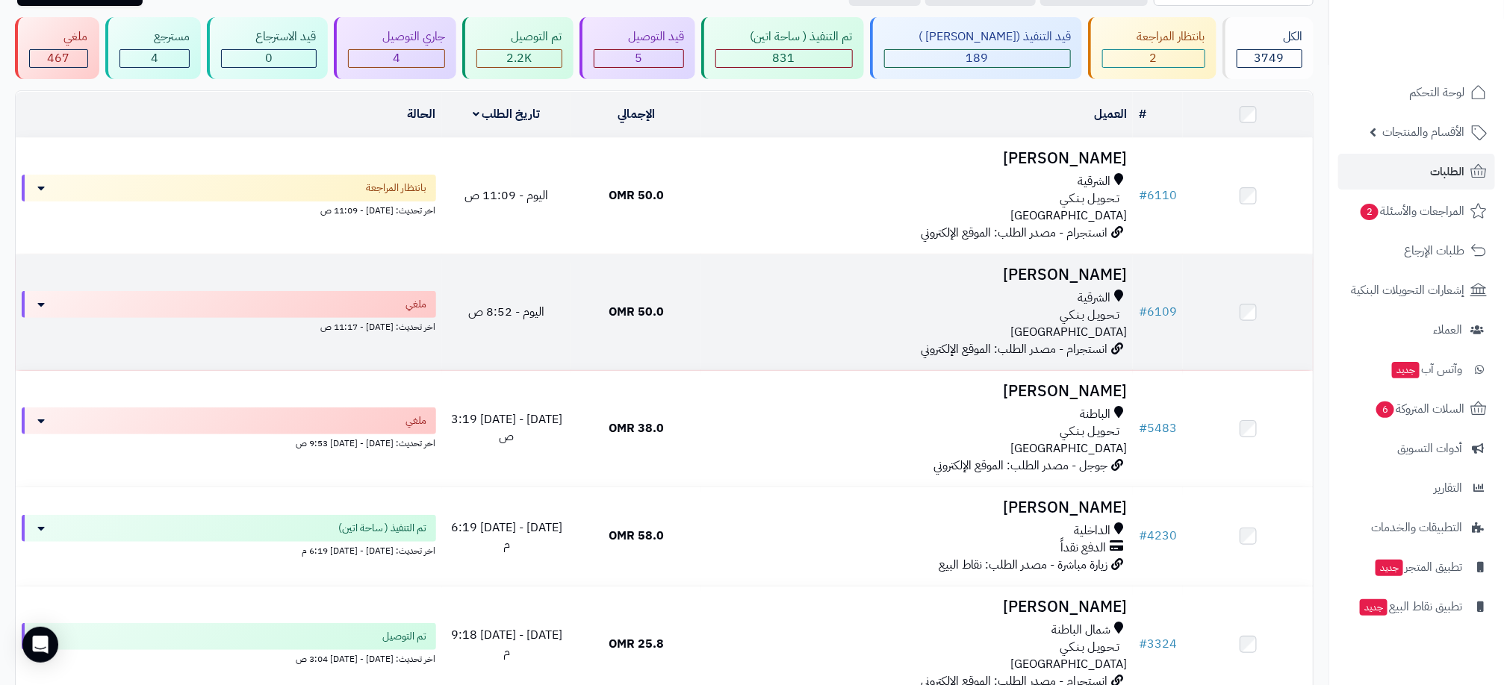
scroll to position [55, 0]
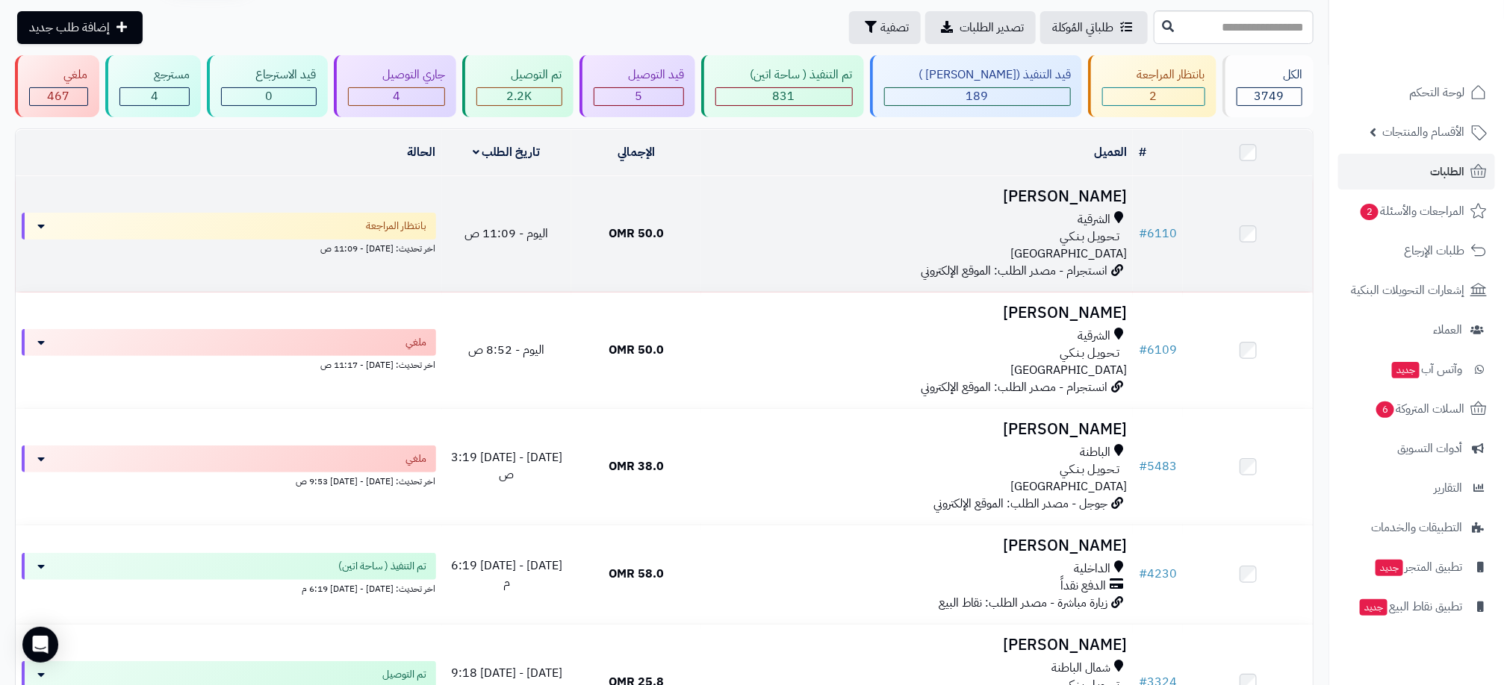
drag, startPoint x: 1056, startPoint y: 213, endPoint x: 995, endPoint y: 204, distance: 61.1
click at [995, 204] on h3 "SHEIKHA ALSENAIDI" at bounding box center [917, 196] width 420 height 17
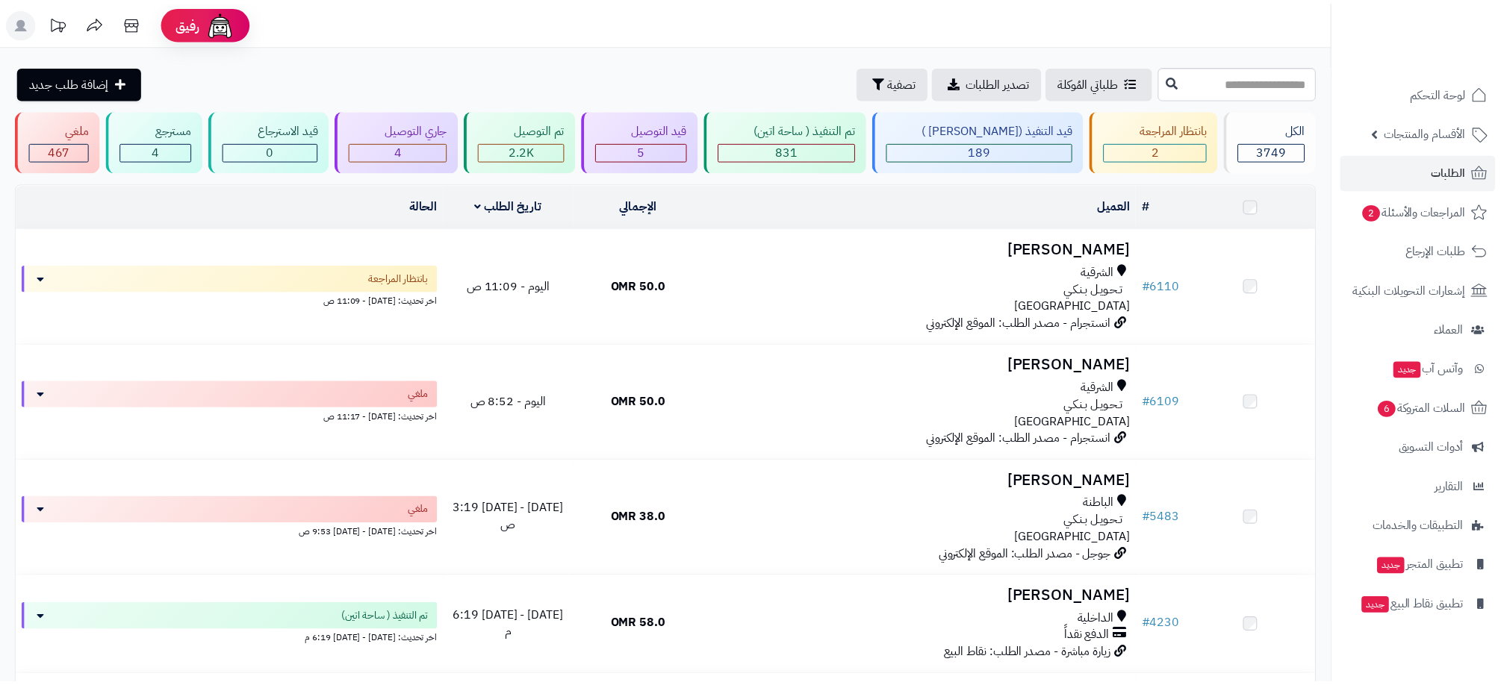
scroll to position [55, 0]
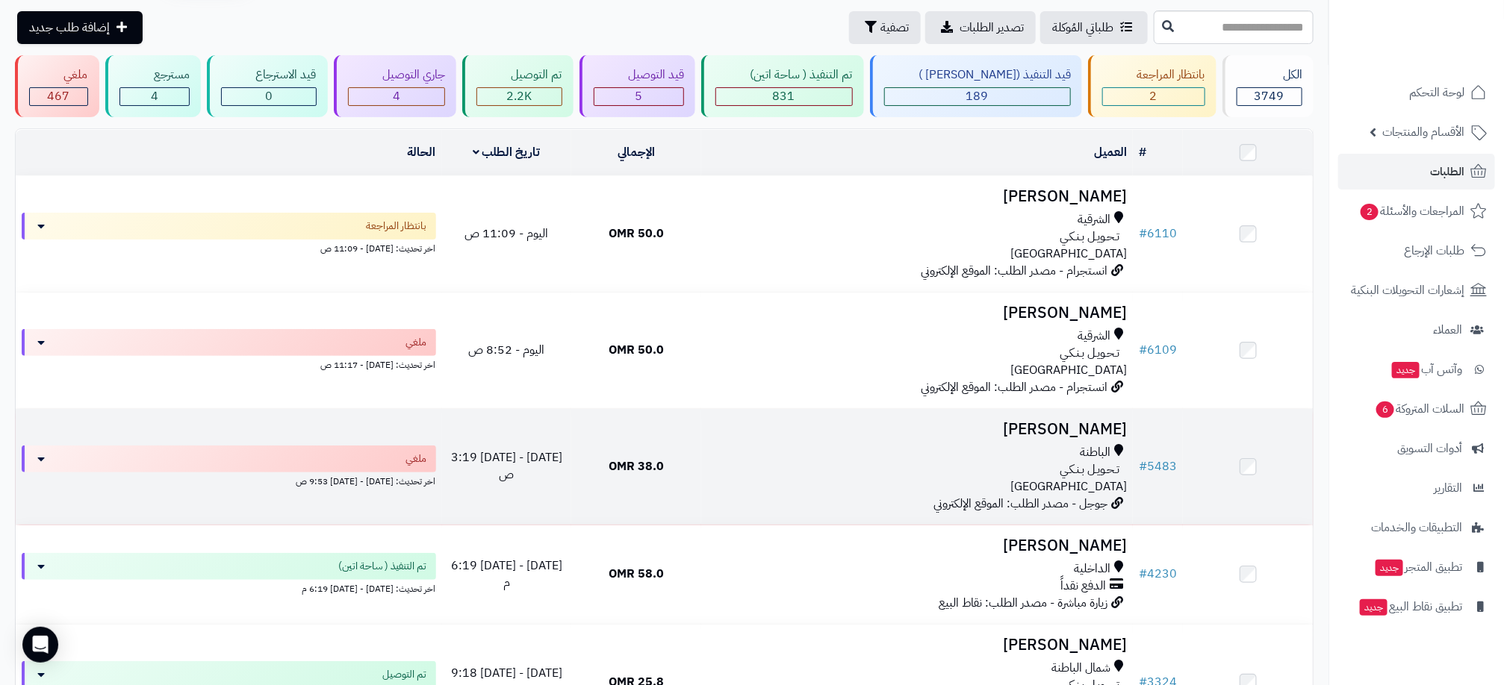
click at [1013, 470] on div "تـحـويـل بـنـكـي" at bounding box center [917, 469] width 420 height 17
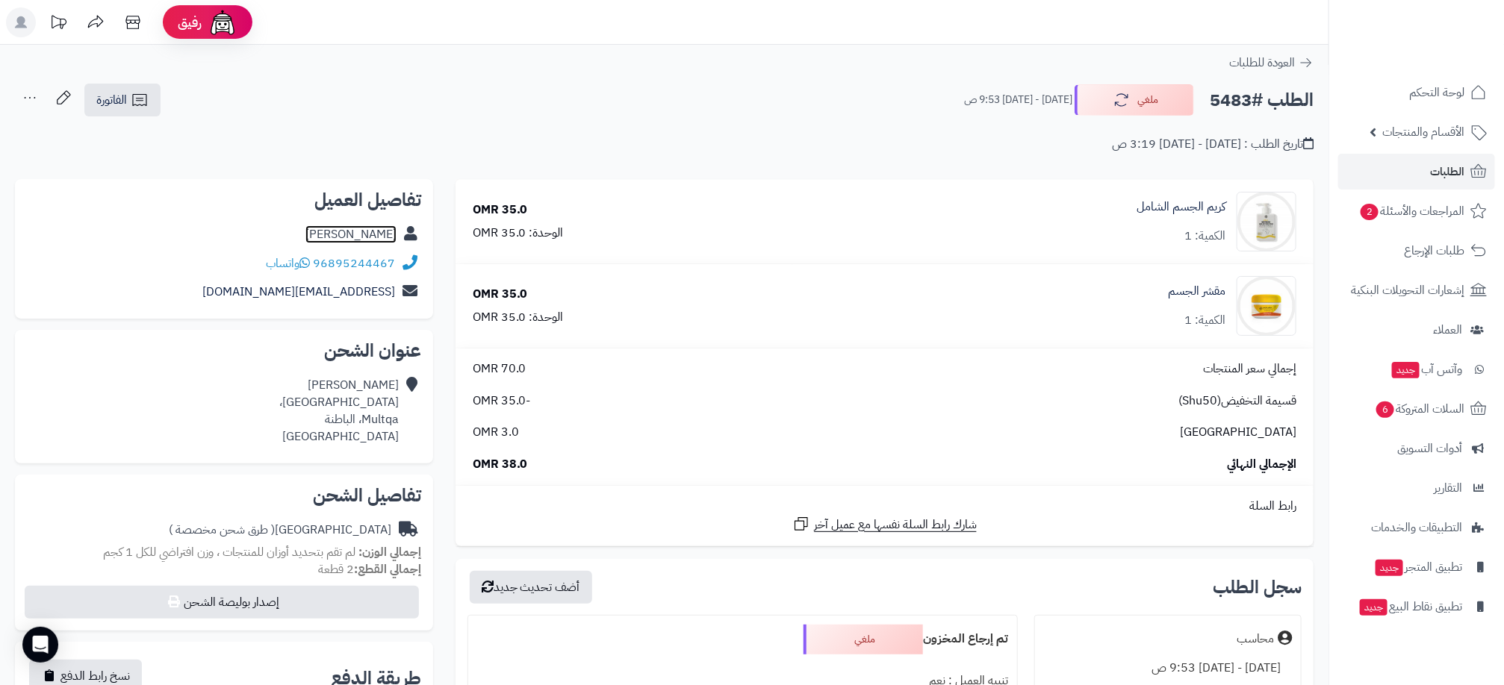
drag, startPoint x: 57, startPoint y: 1, endPoint x: 370, endPoint y: 240, distance: 393.6
click at [370, 240] on link "Sheikha Balushi" at bounding box center [350, 234] width 91 height 18
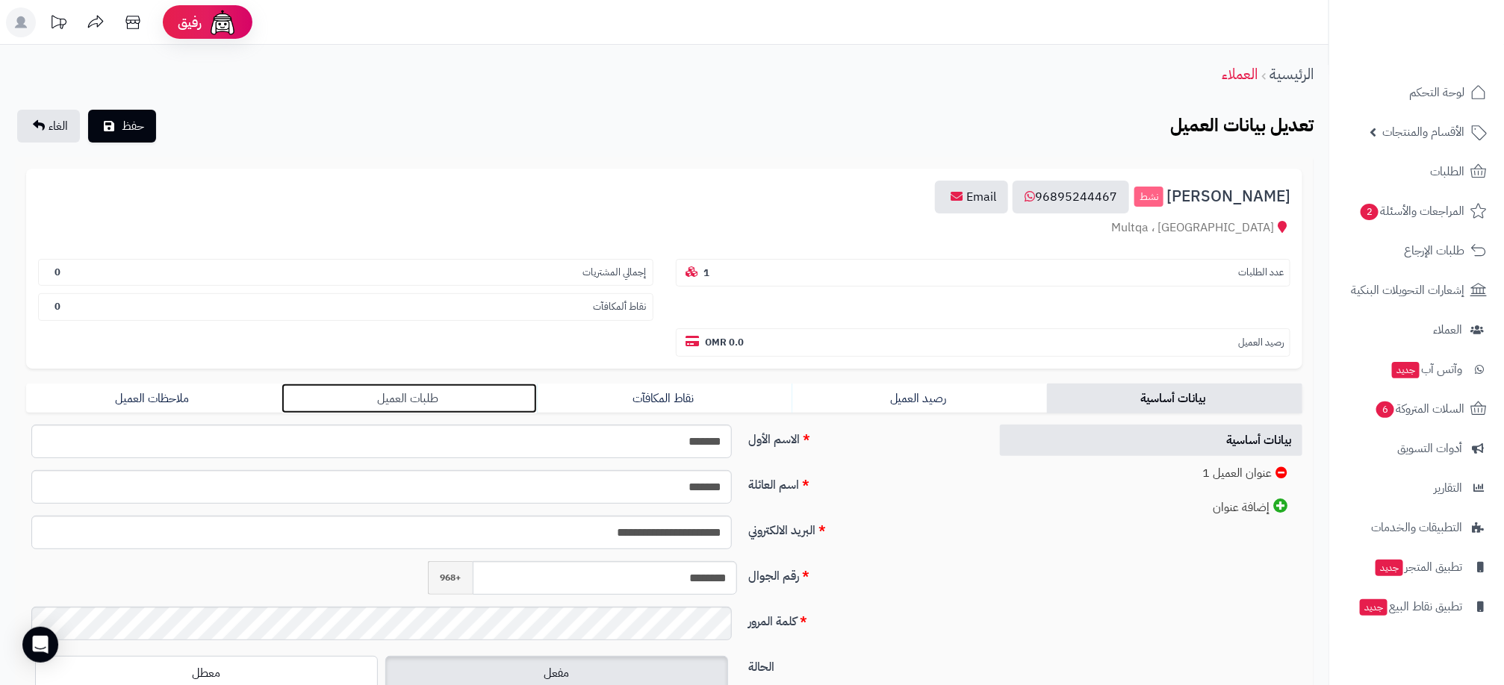
click at [444, 403] on link "طلبات العميل" at bounding box center [408, 399] width 255 height 30
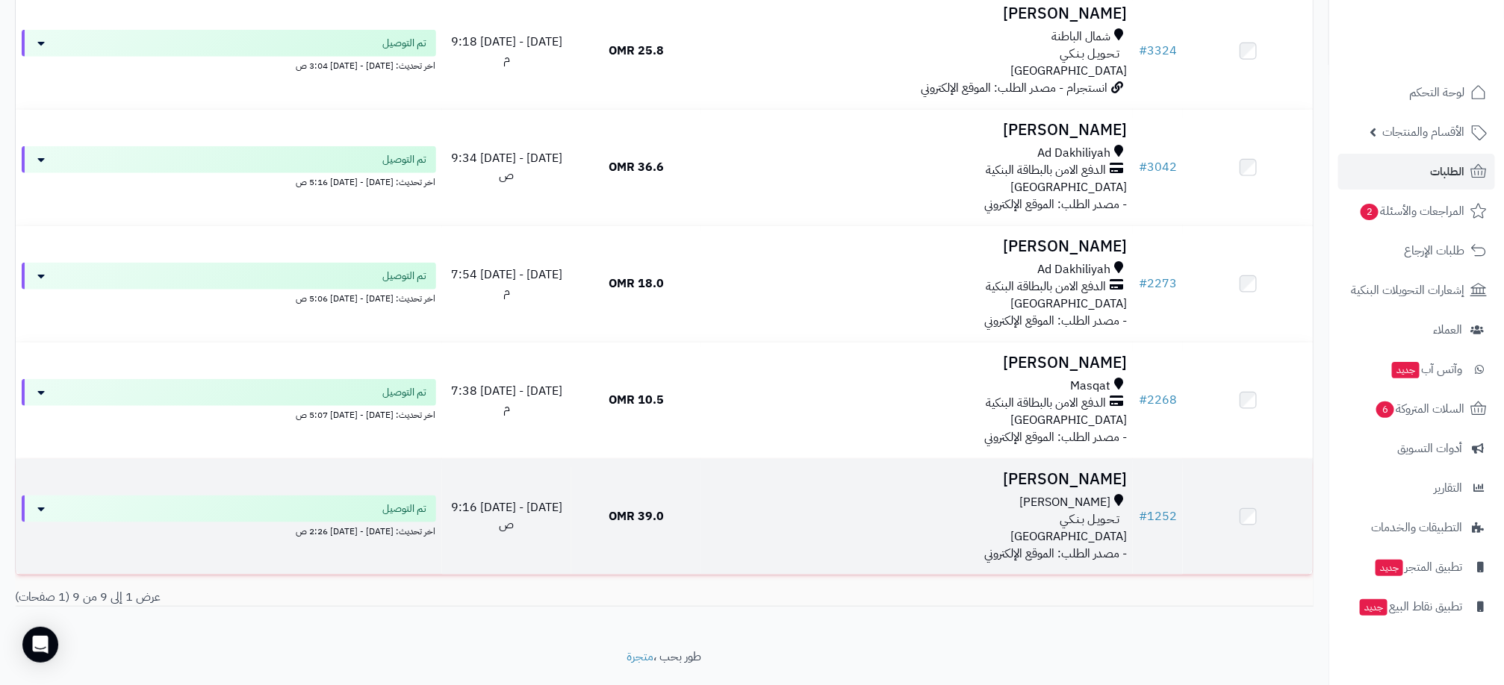
scroll to position [726, 0]
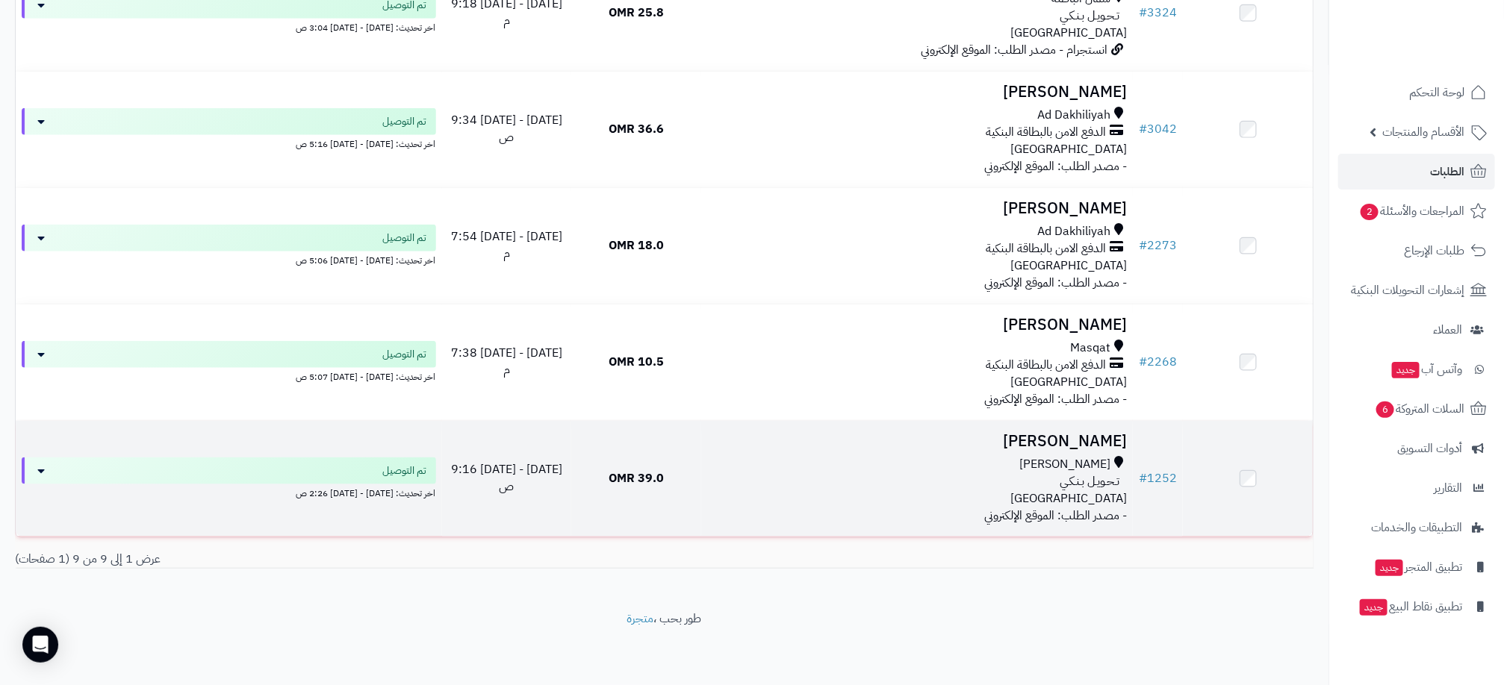
click at [1067, 482] on span "تـحـويـل بـنـكـي" at bounding box center [1089, 481] width 60 height 17
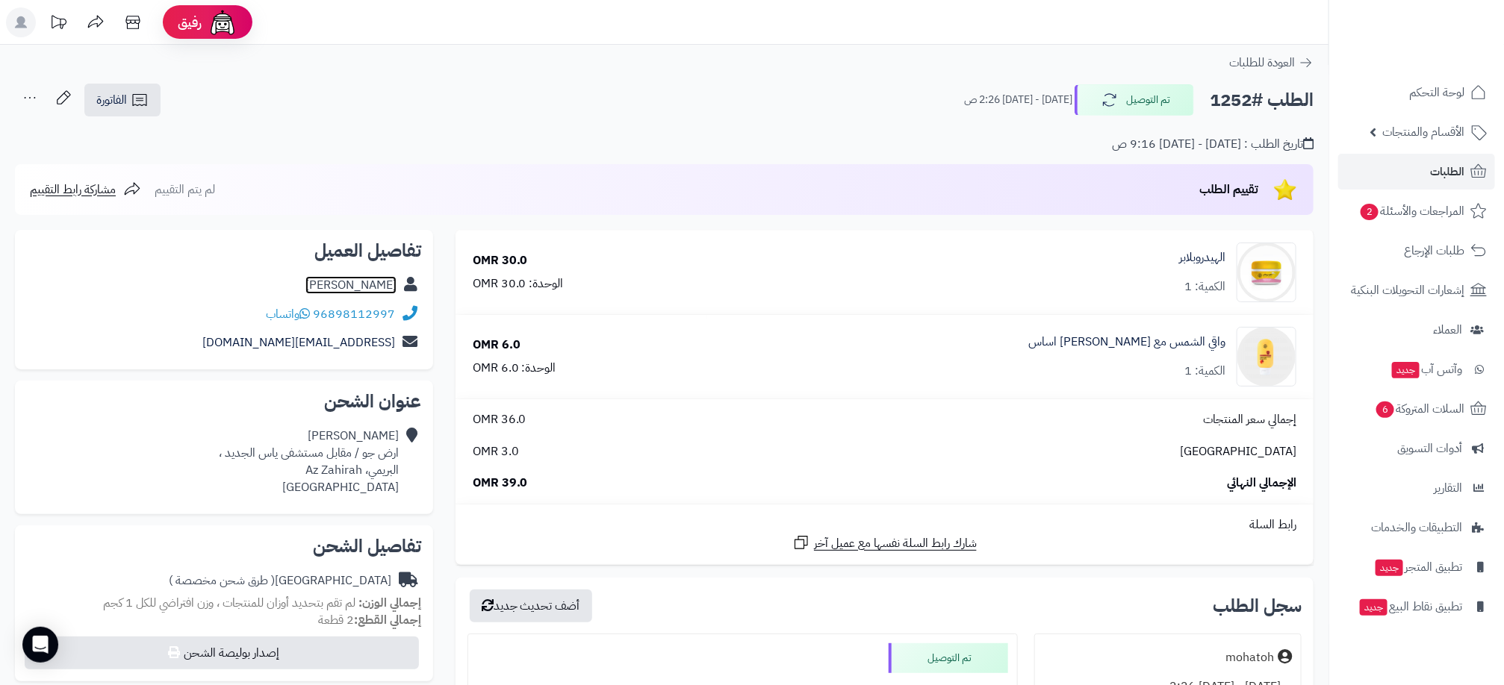
click at [375, 283] on link "Sheikha Al Balushi" at bounding box center [350, 285] width 91 height 18
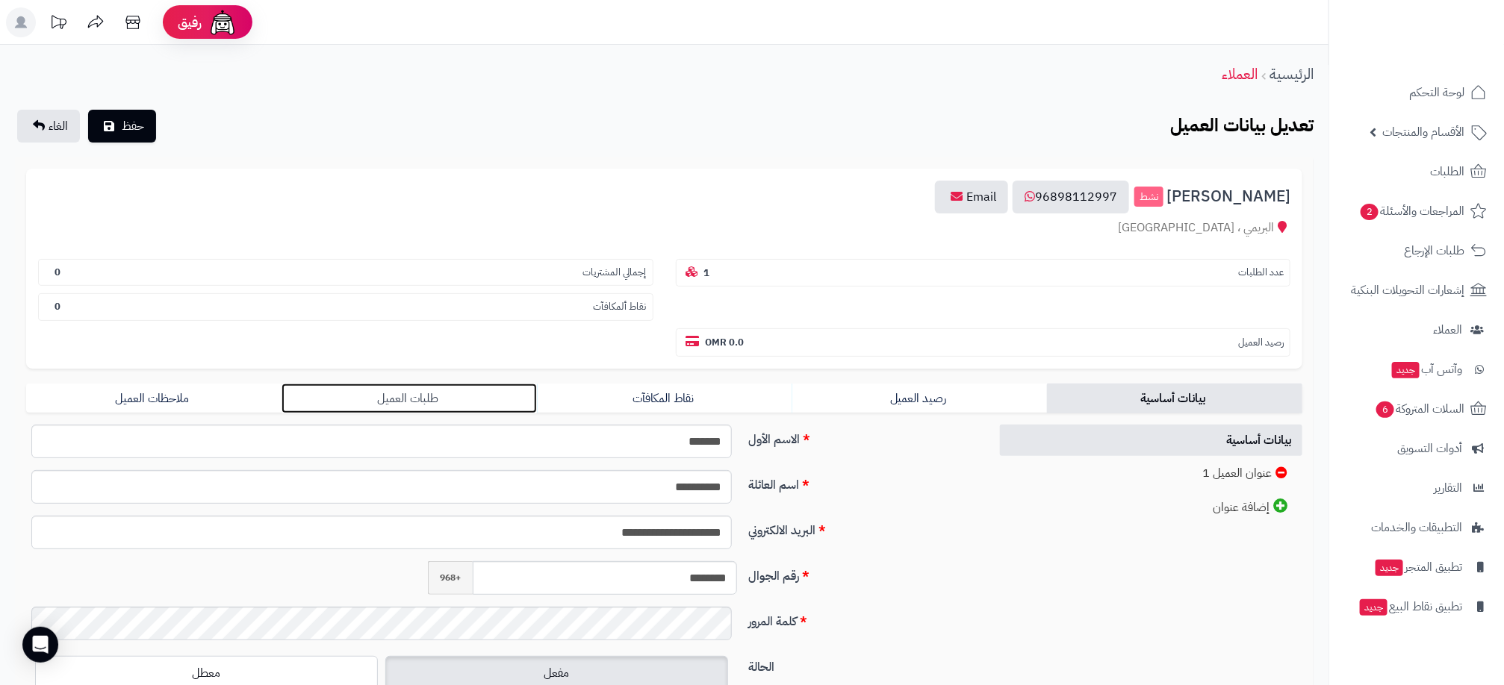
click at [432, 392] on link "طلبات العميل" at bounding box center [408, 399] width 255 height 30
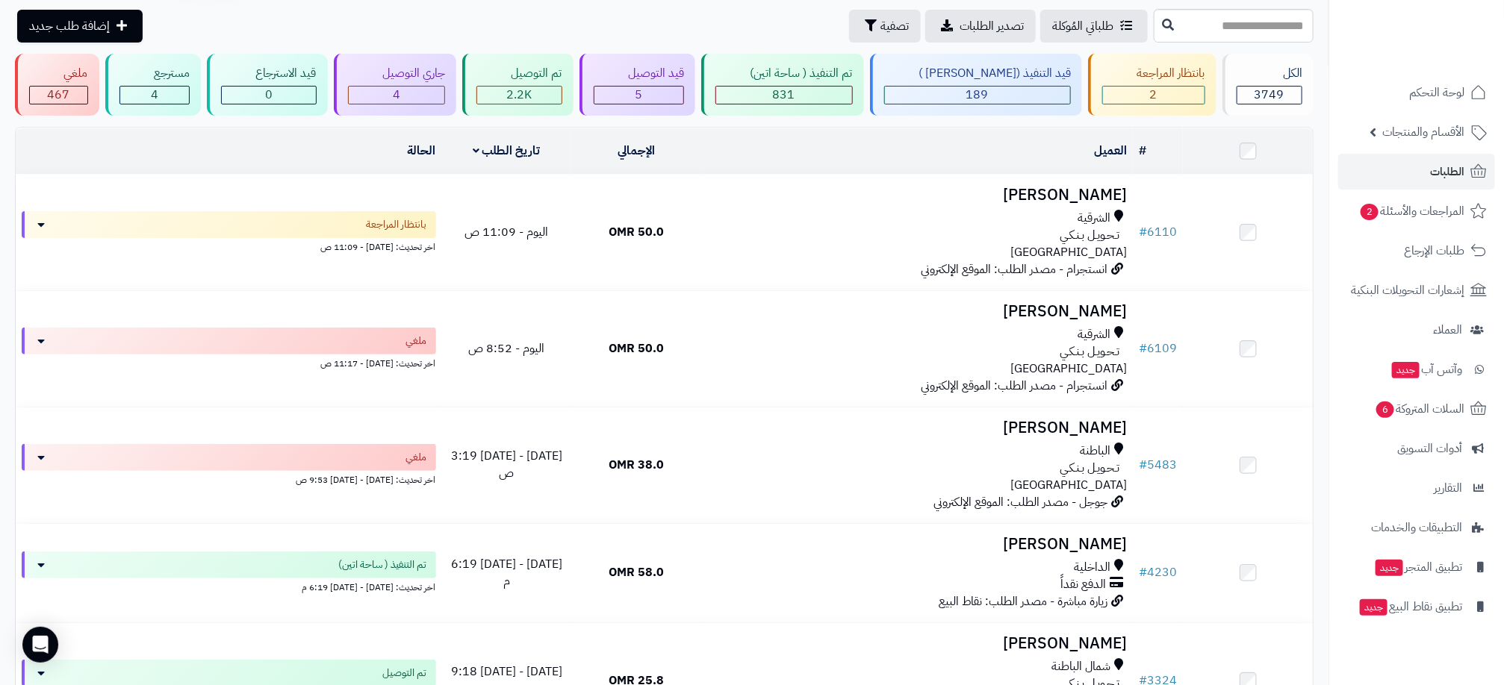
scroll to position [55, 0]
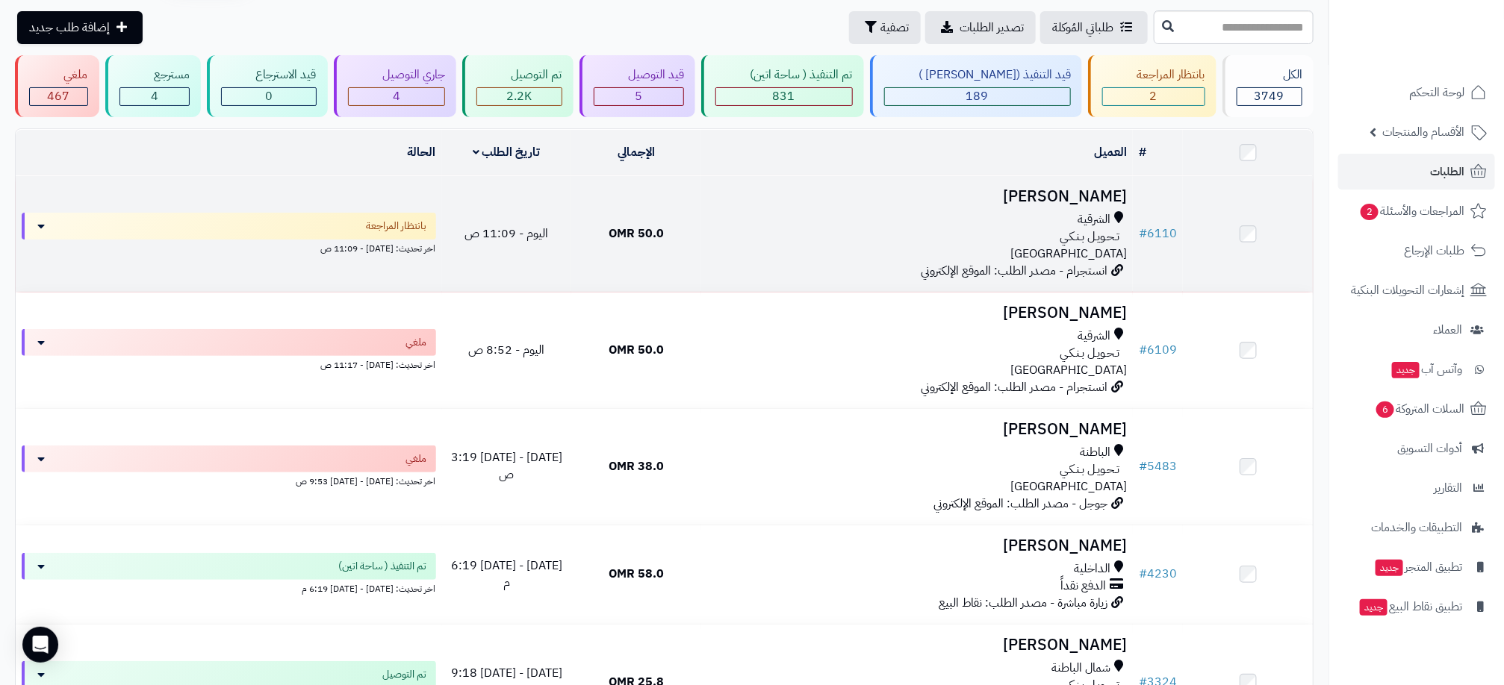
click at [1066, 235] on span "تـحـويـل بـنـكـي" at bounding box center [1089, 236] width 60 height 17
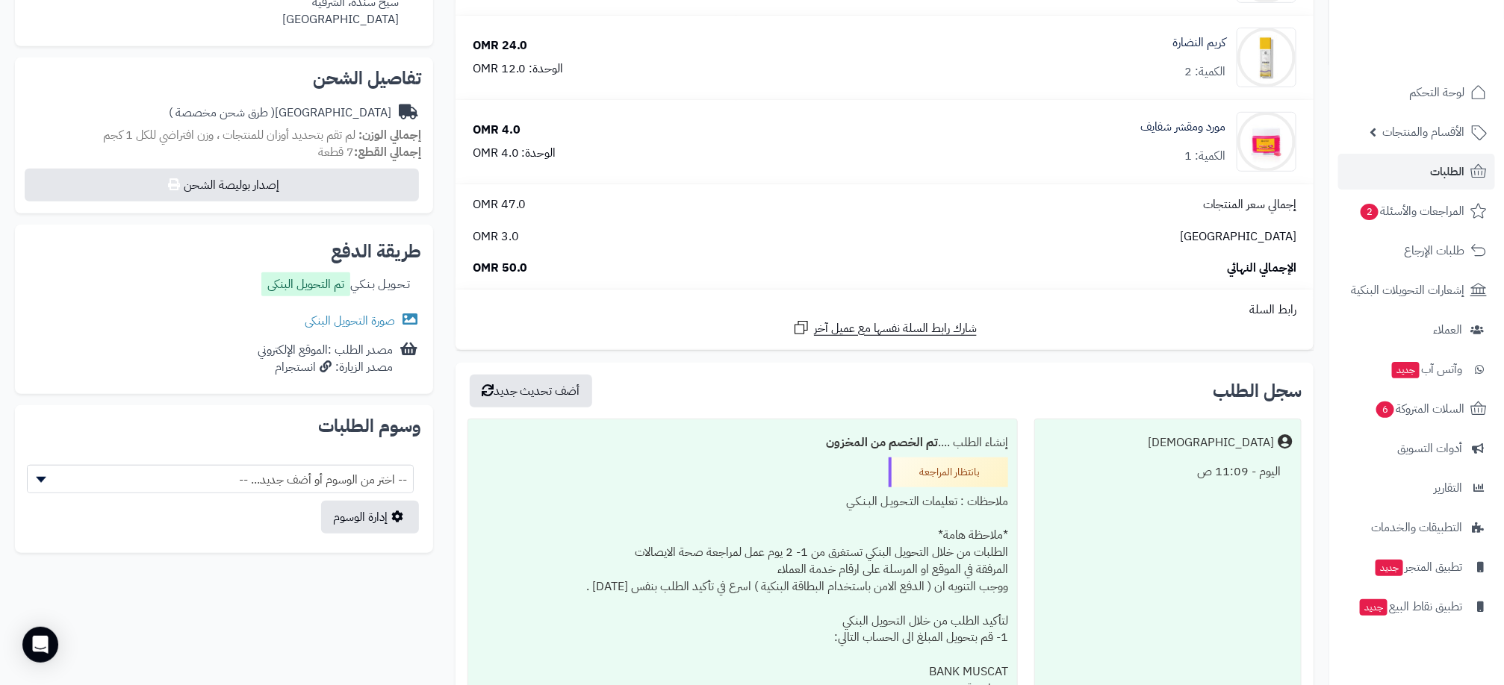
scroll to position [448, 0]
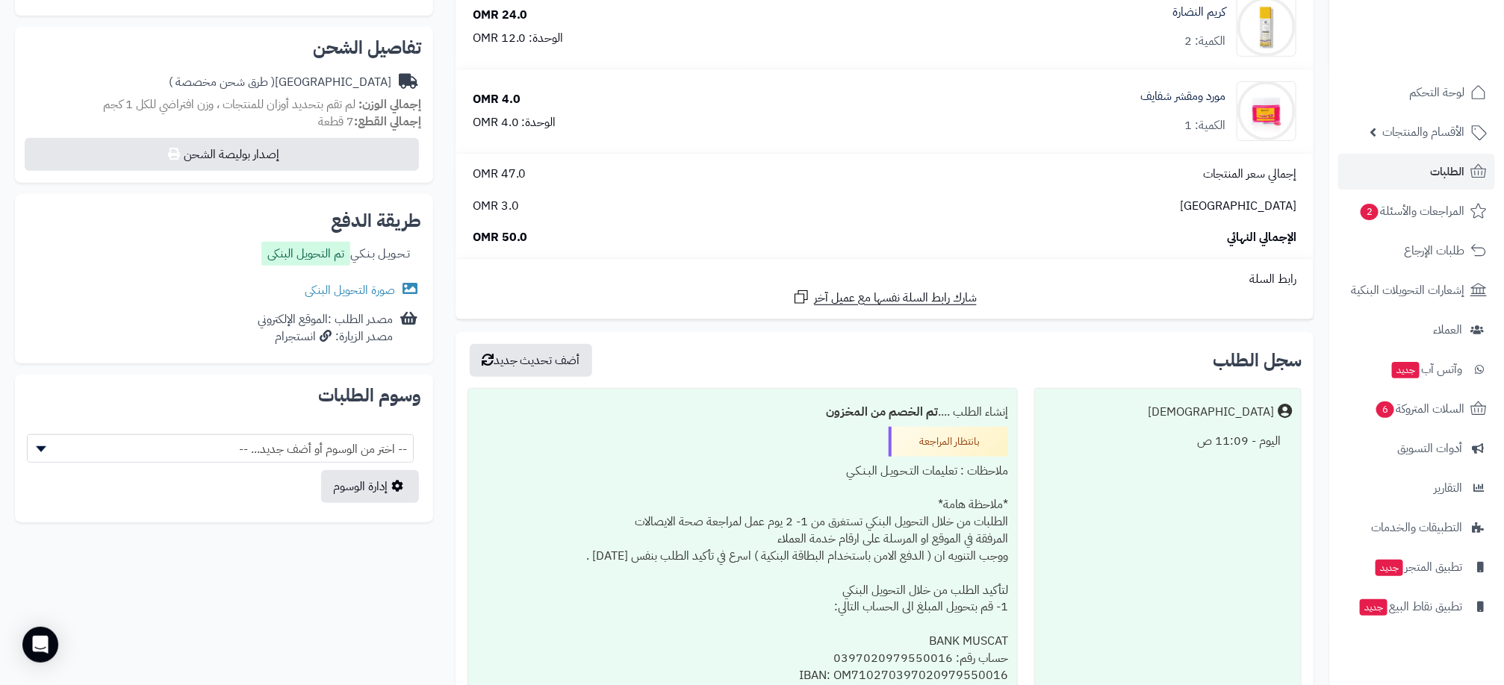
click at [1212, 440] on div "اليوم - 11:09 ص" at bounding box center [1168, 441] width 248 height 29
click at [1214, 439] on div "اليوم - 11:09 ص" at bounding box center [1168, 441] width 248 height 29
drag, startPoint x: 1198, startPoint y: 450, endPoint x: 1280, endPoint y: 449, distance: 81.4
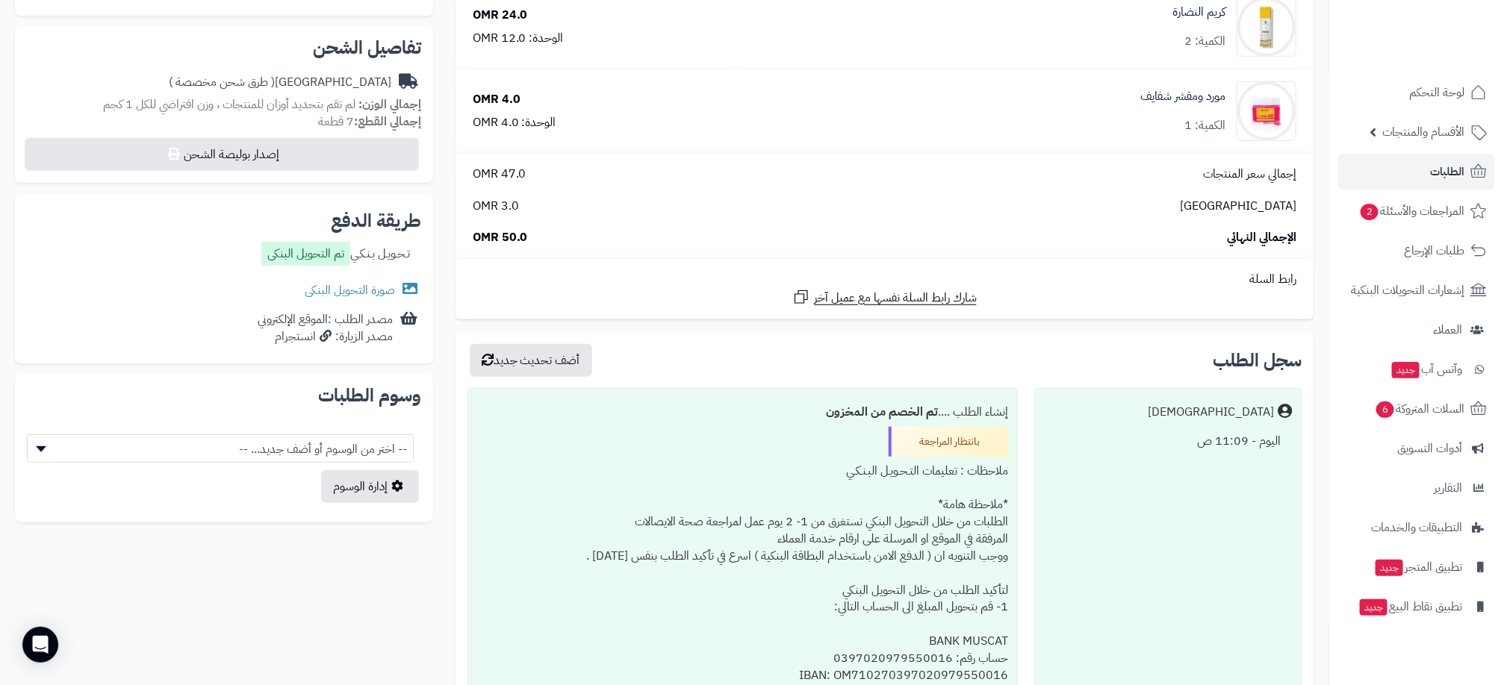
click at [1280, 449] on div "اليوم - 11:09 ص" at bounding box center [1168, 441] width 248 height 29
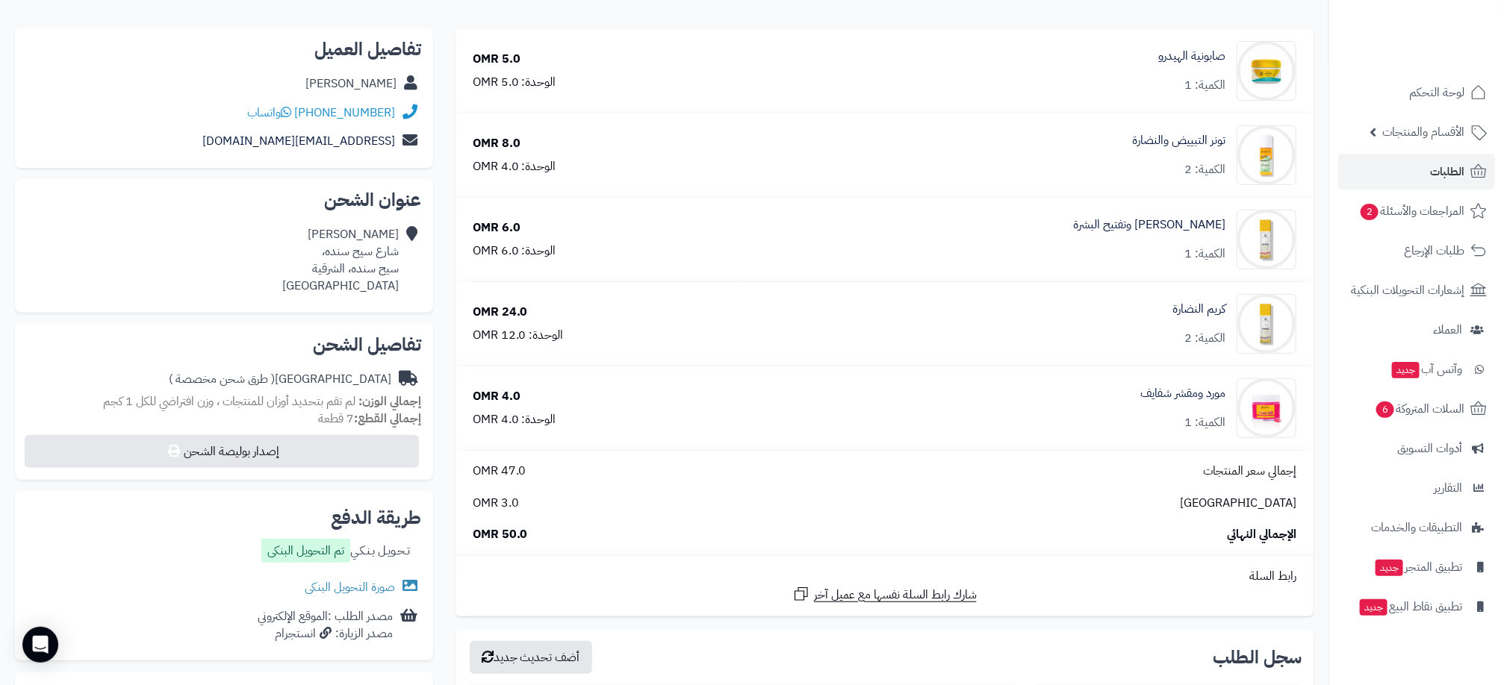
scroll to position [112, 0]
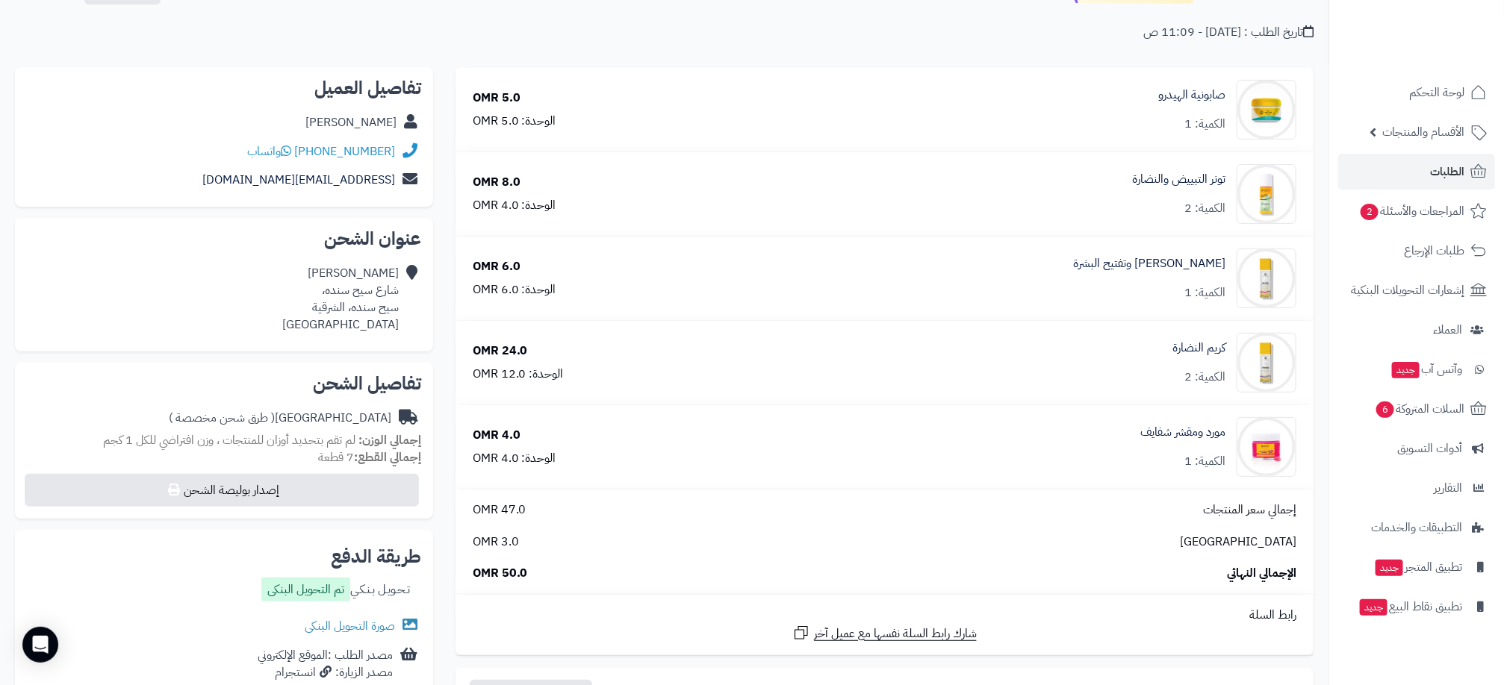
click at [364, 121] on div "SHEIKHA ALSENAIDI" at bounding box center [350, 122] width 91 height 17
click at [364, 121] on div "[PERSON_NAME]" at bounding box center [350, 122] width 91 height 17
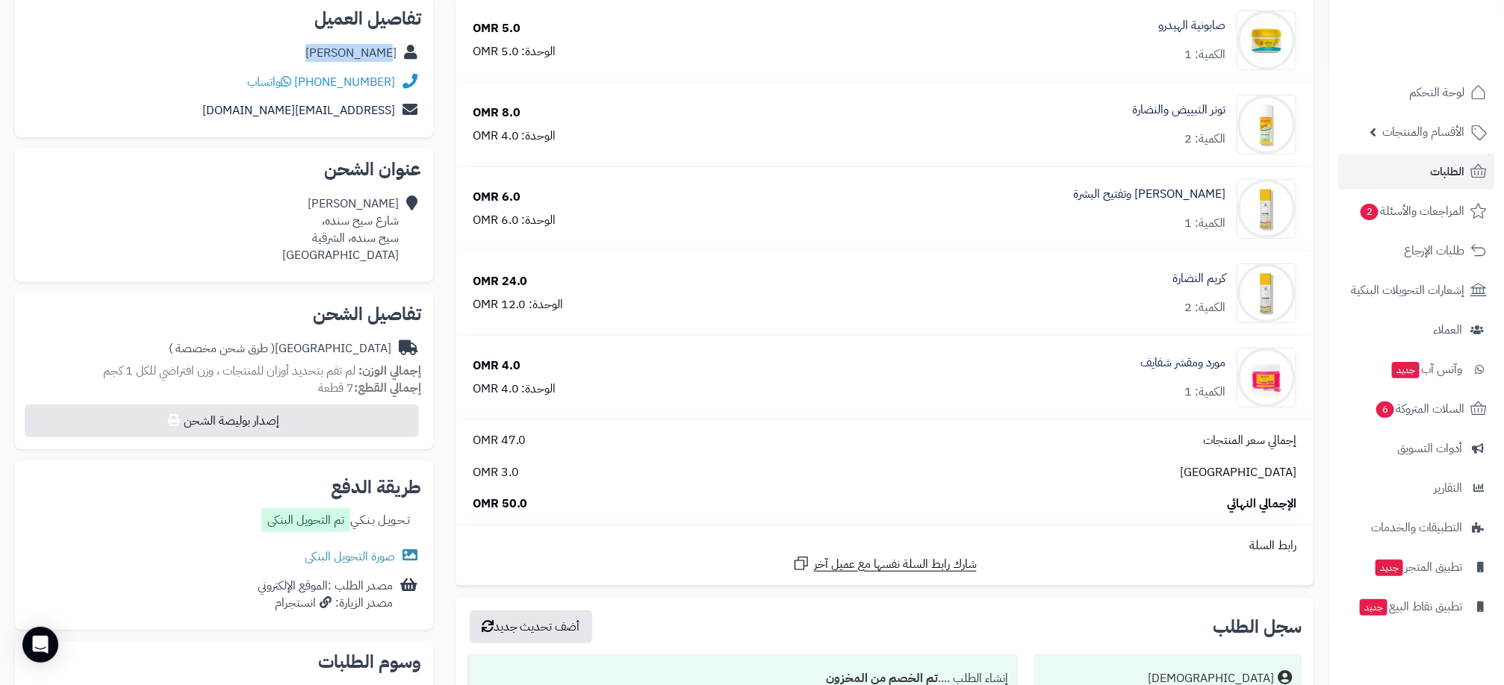
scroll to position [224, 0]
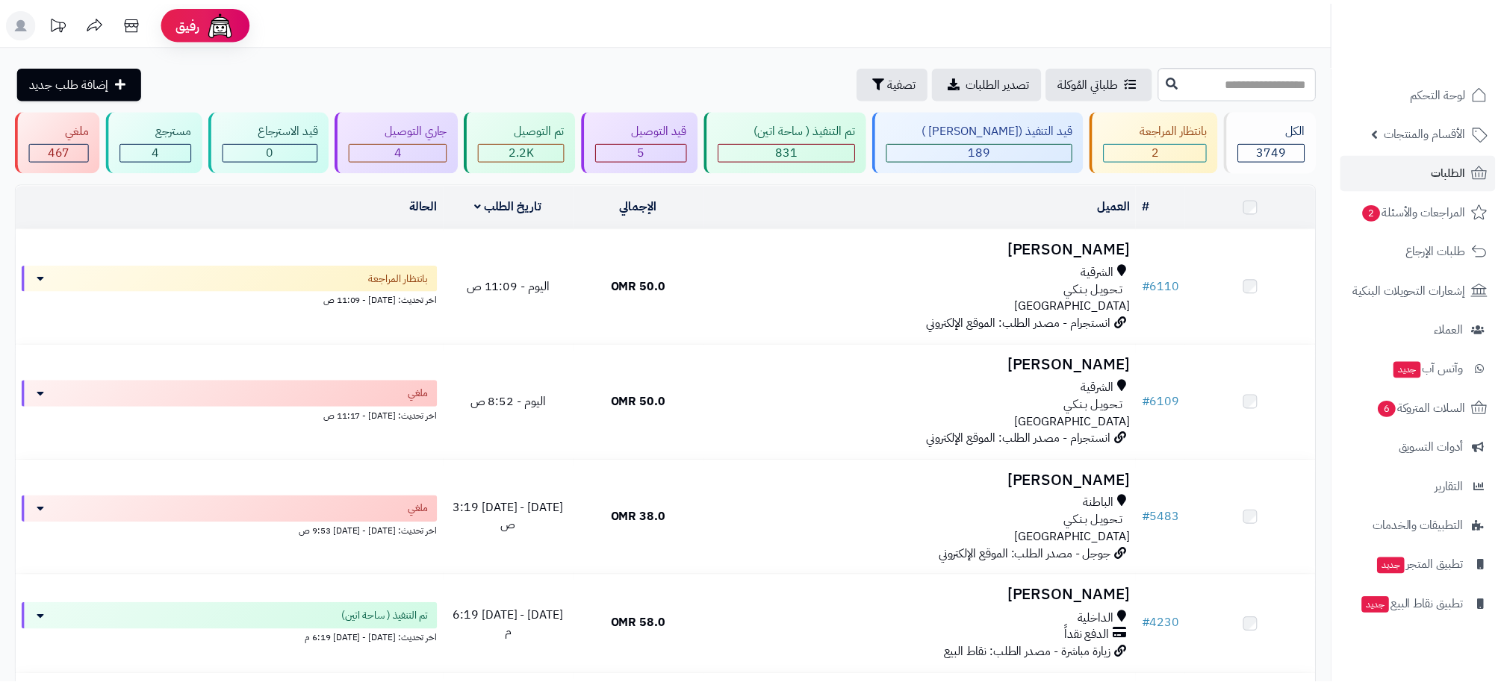
scroll to position [55, 0]
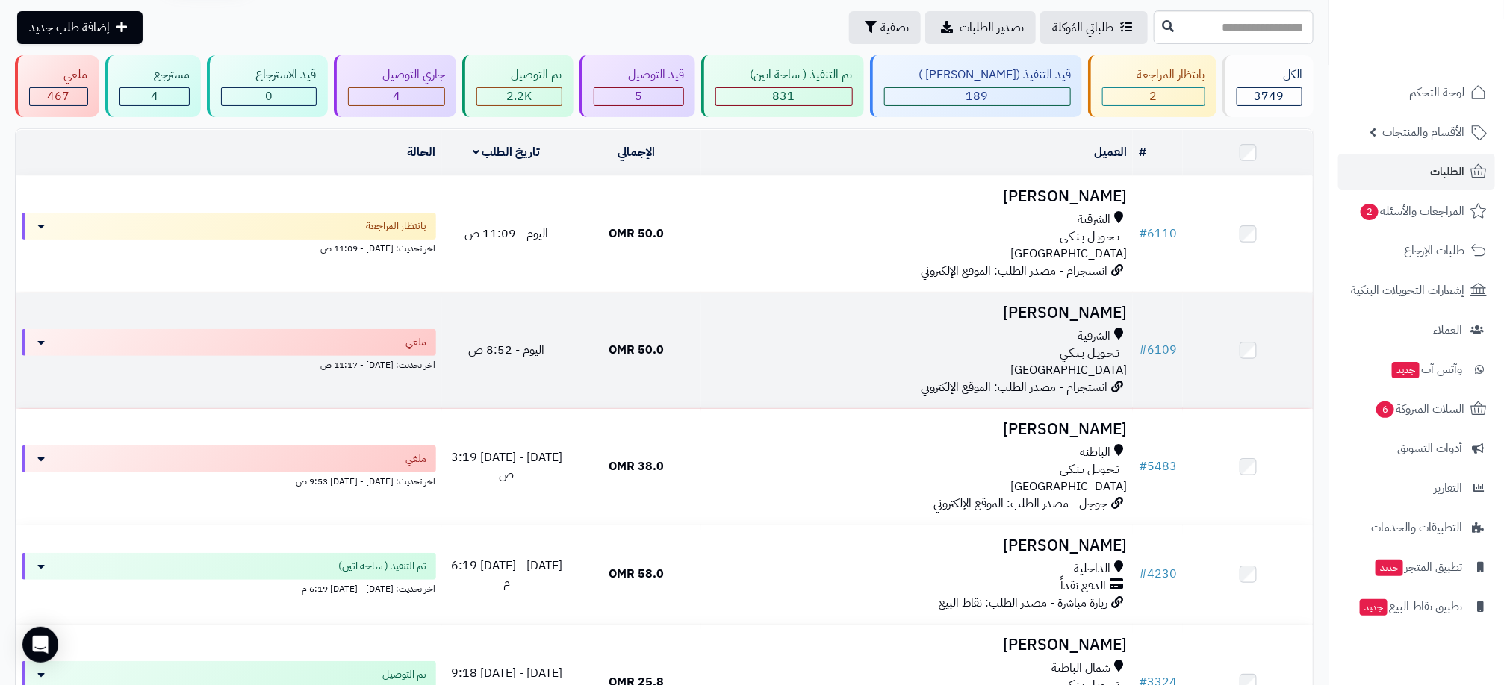
click at [824, 359] on div "تـحـويـل بـنـكـي" at bounding box center [917, 353] width 420 height 17
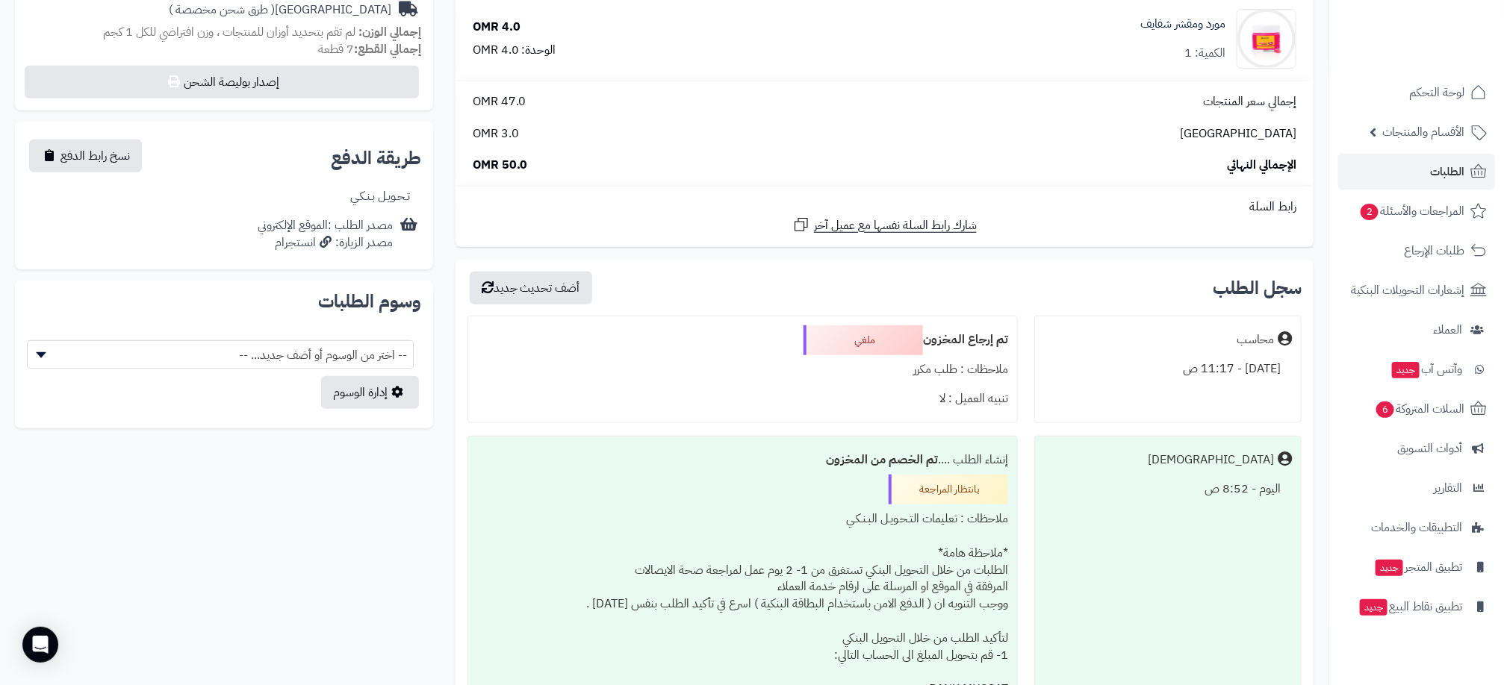
scroll to position [560, 0]
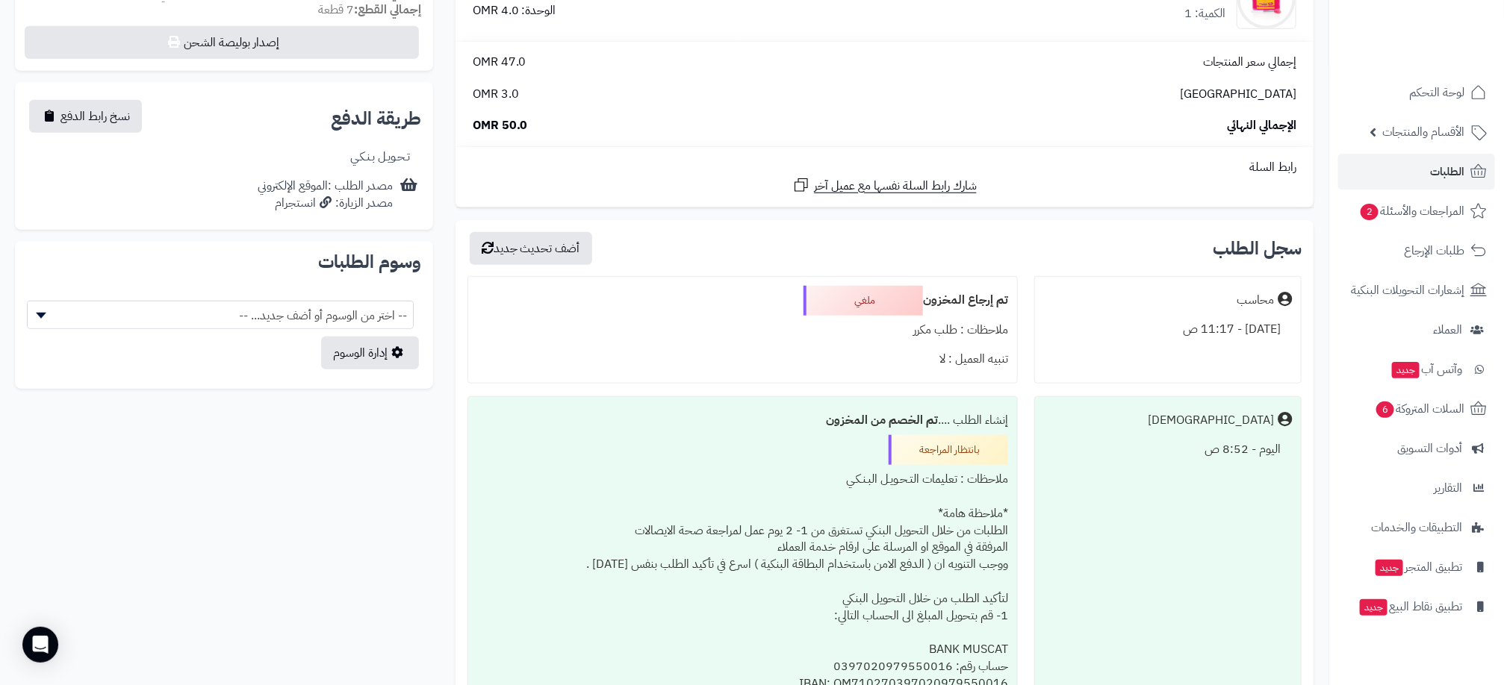
click at [1221, 455] on div "اليوم - 8:52 ص" at bounding box center [1168, 449] width 248 height 29
drag, startPoint x: 1201, startPoint y: 455, endPoint x: 1273, endPoint y: 450, distance: 71.8
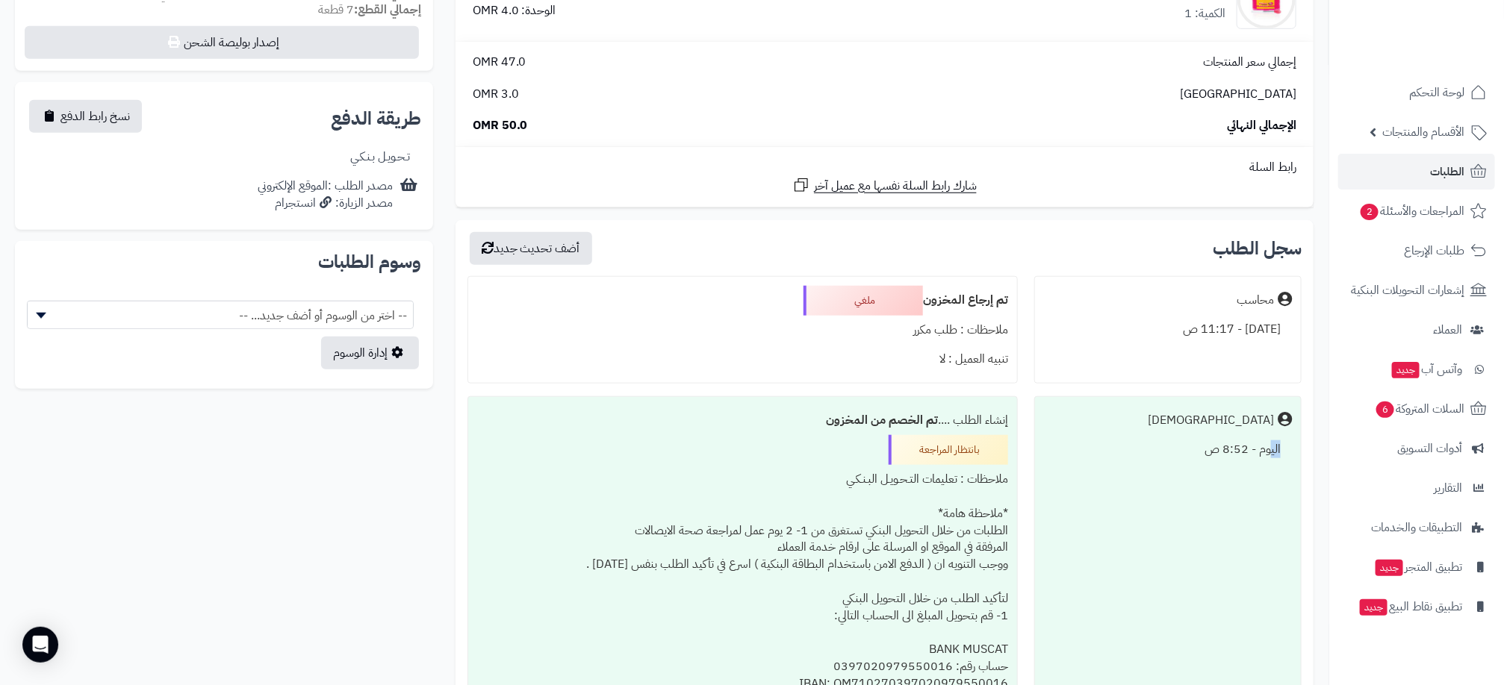
click at [1273, 450] on div "اليوم - 8:52 ص" at bounding box center [1168, 449] width 248 height 29
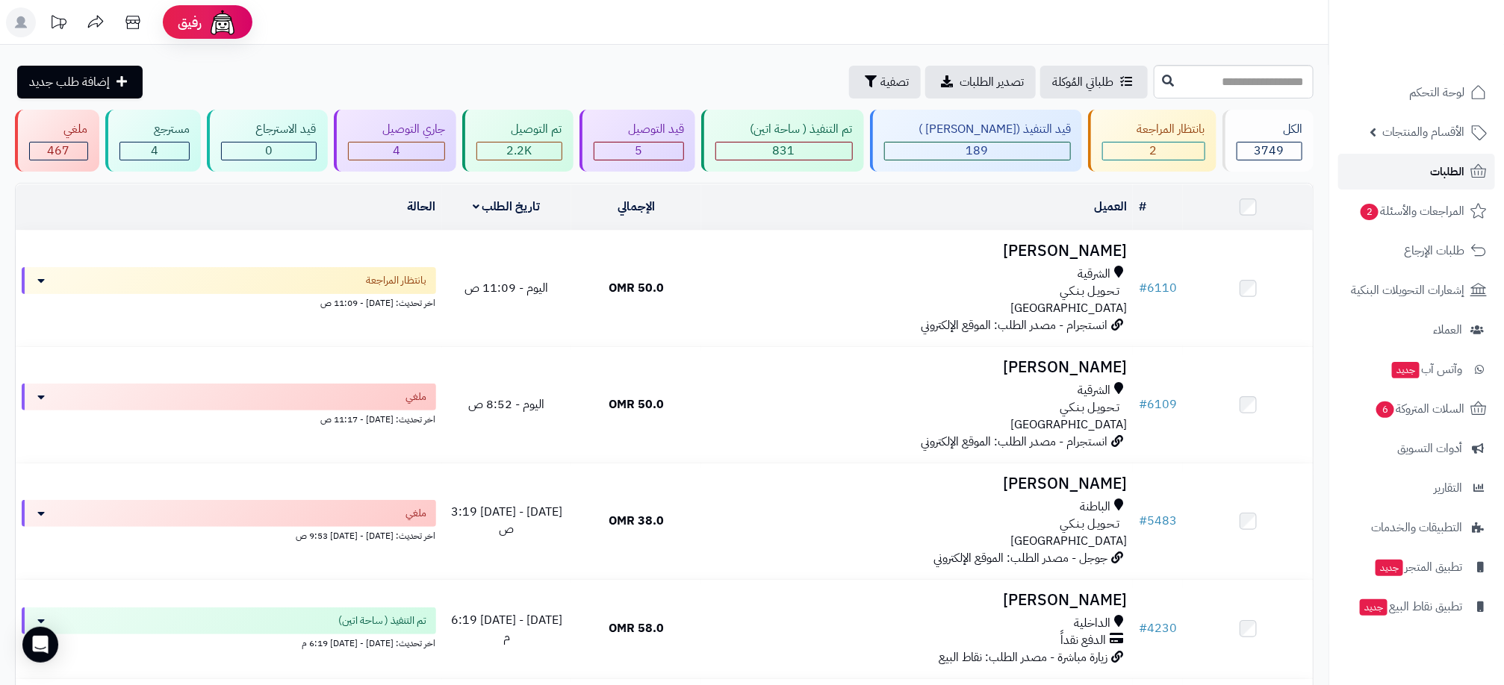
click at [1465, 175] on link "الطلبات" at bounding box center [1416, 172] width 157 height 36
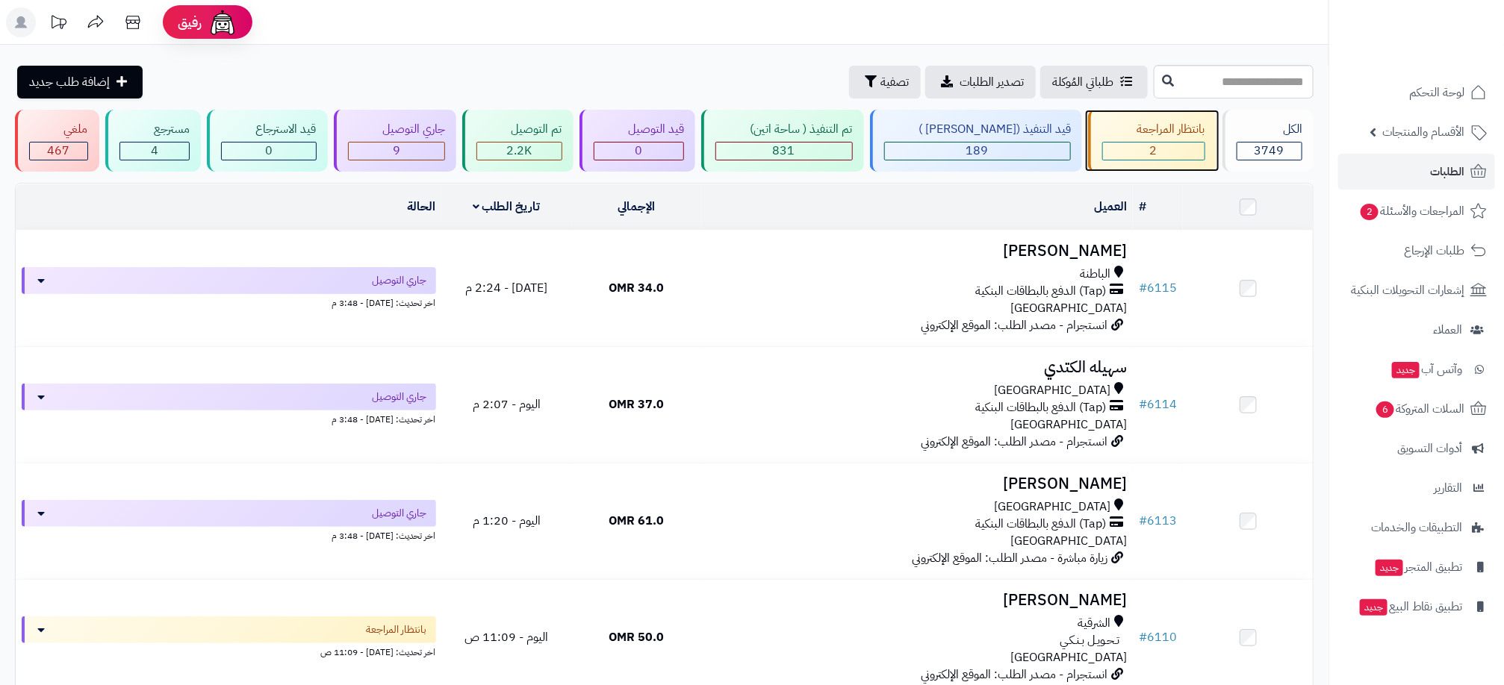
click at [1174, 155] on div "2" at bounding box center [1154, 151] width 102 height 17
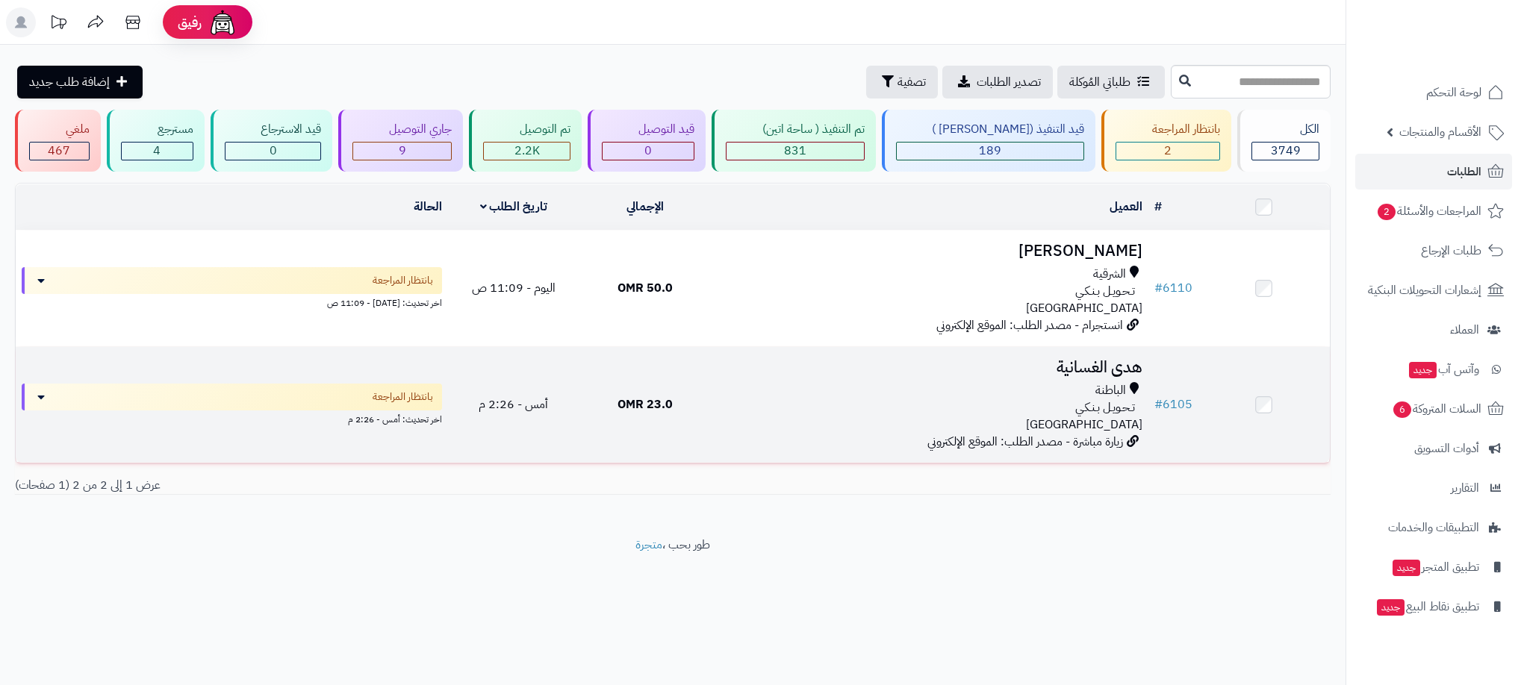
click at [961, 394] on div "الباطنة تـحـويـل بـنـكـي [GEOGRAPHIC_DATA]" at bounding box center [930, 408] width 426 height 52
drag, startPoint x: 961, startPoint y: 394, endPoint x: 946, endPoint y: 396, distance: 15.1
click at [946, 396] on div "الباطنة تـحـويـل بـنـكـي عمان" at bounding box center [930, 408] width 426 height 52
click at [939, 401] on div "تـحـويـل بـنـكـي" at bounding box center [930, 407] width 426 height 17
click at [794, 404] on div "تـحـويـل بـنـكـي" at bounding box center [930, 407] width 426 height 17
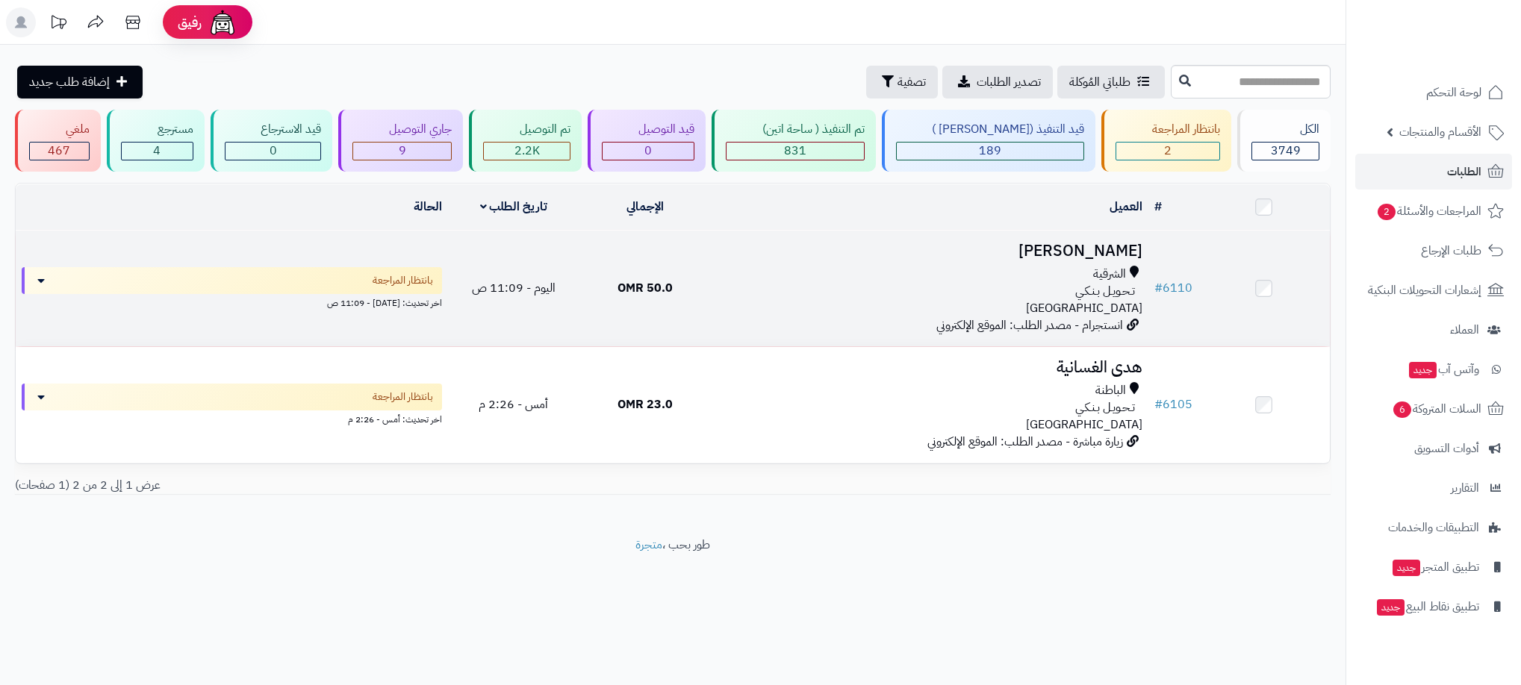
click at [968, 294] on div "تـحـويـل بـنـكـي" at bounding box center [930, 291] width 426 height 17
click at [1053, 300] on div "الشرقية تـحـويـل بـنـكـي عمان" at bounding box center [930, 292] width 426 height 52
click at [1053, 298] on div "الشرقية تـحـويـل بـنـكـي عمان" at bounding box center [930, 292] width 426 height 52
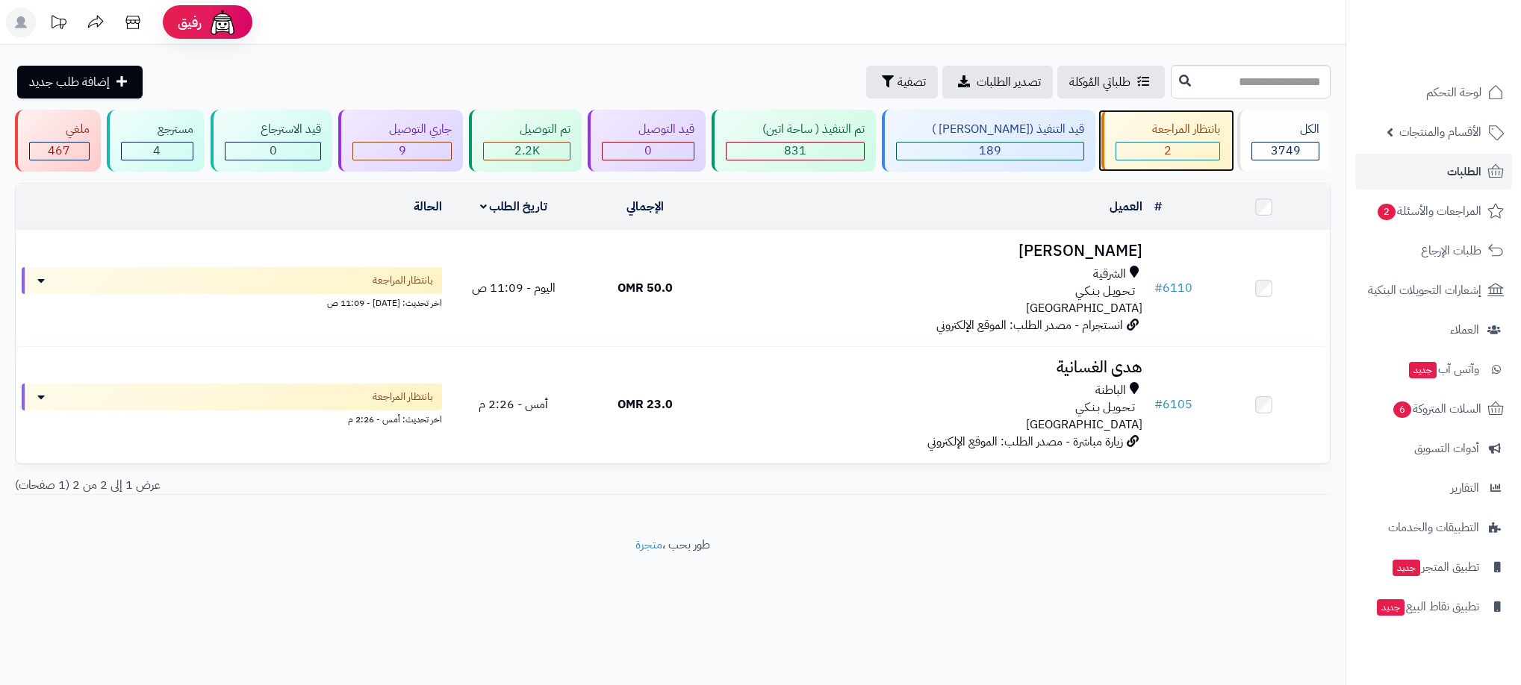
click at [1149, 142] on div "2" at bounding box center [1167, 151] width 105 height 19
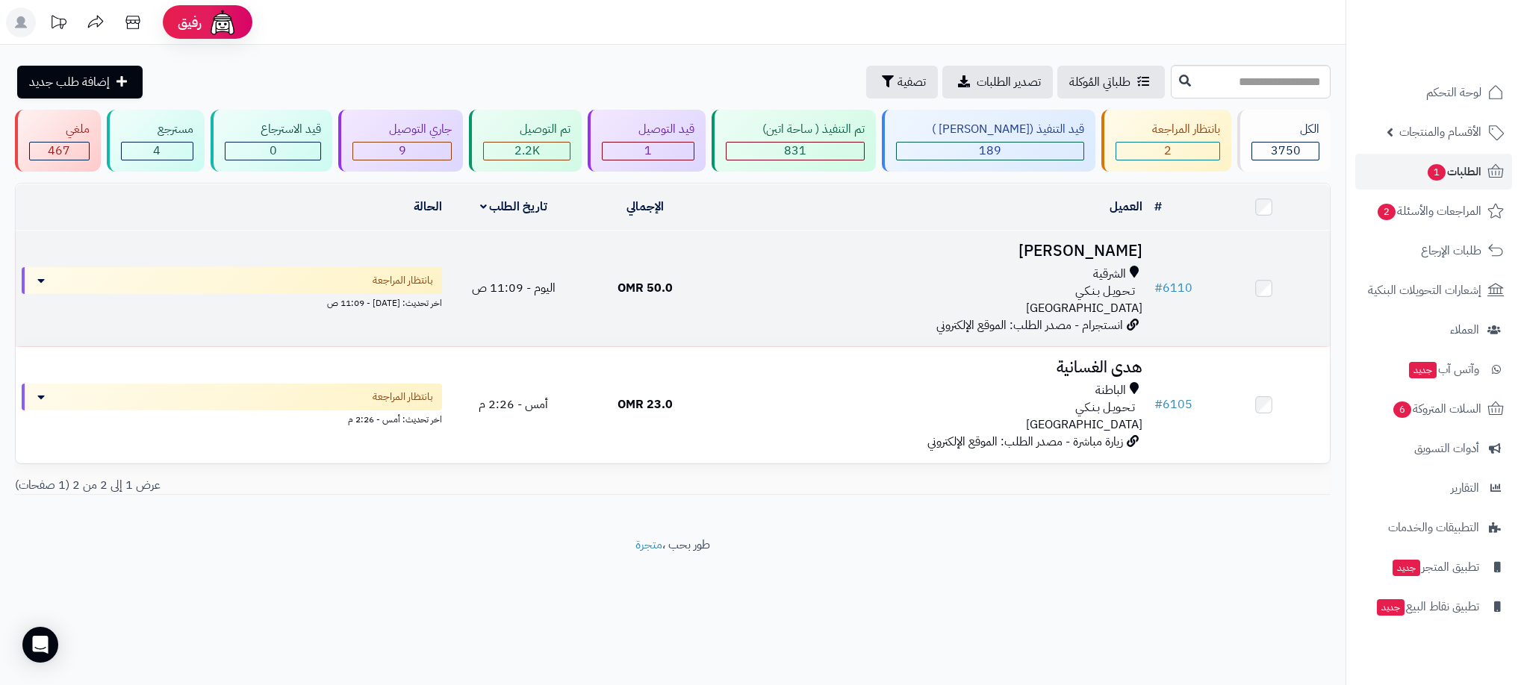
click at [784, 287] on div "تـحـويـل بـنـكـي" at bounding box center [930, 291] width 426 height 17
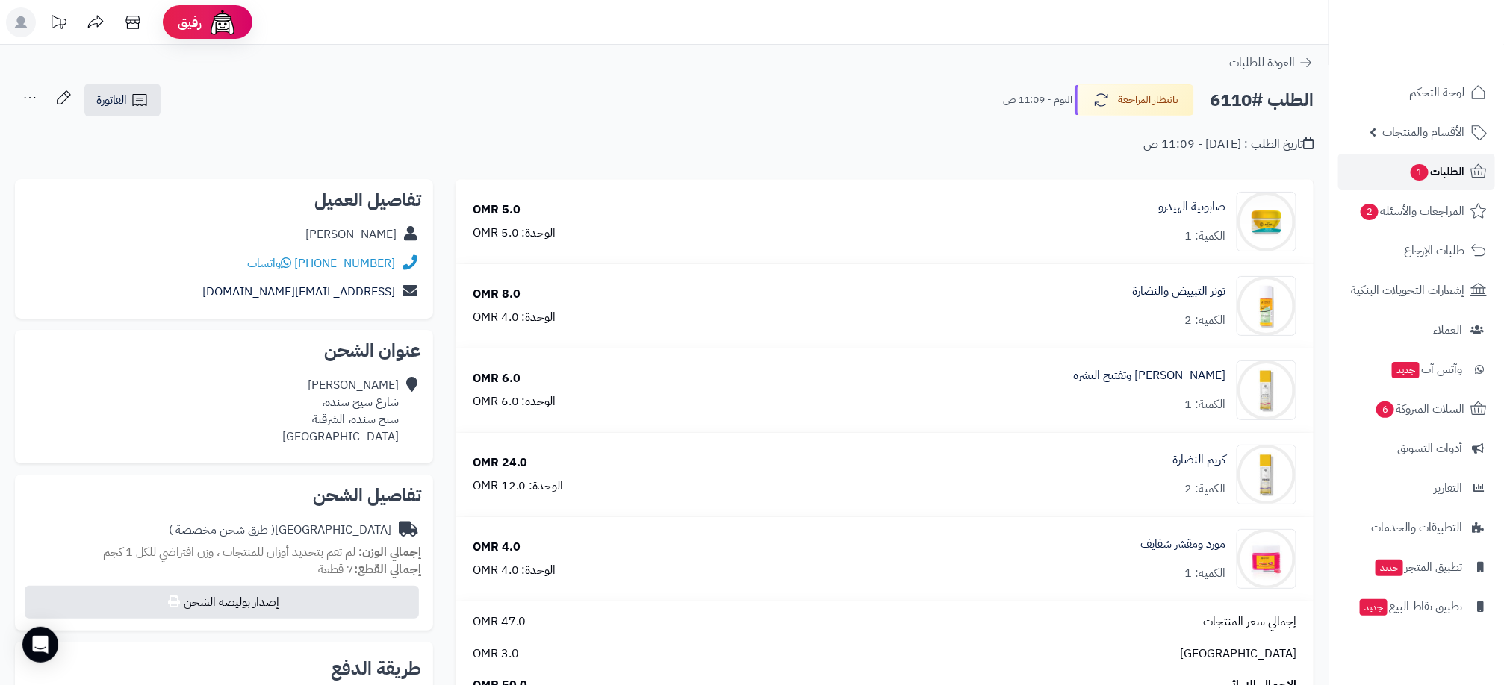
click at [1439, 173] on span "الطلبات 1" at bounding box center [1436, 171] width 55 height 21
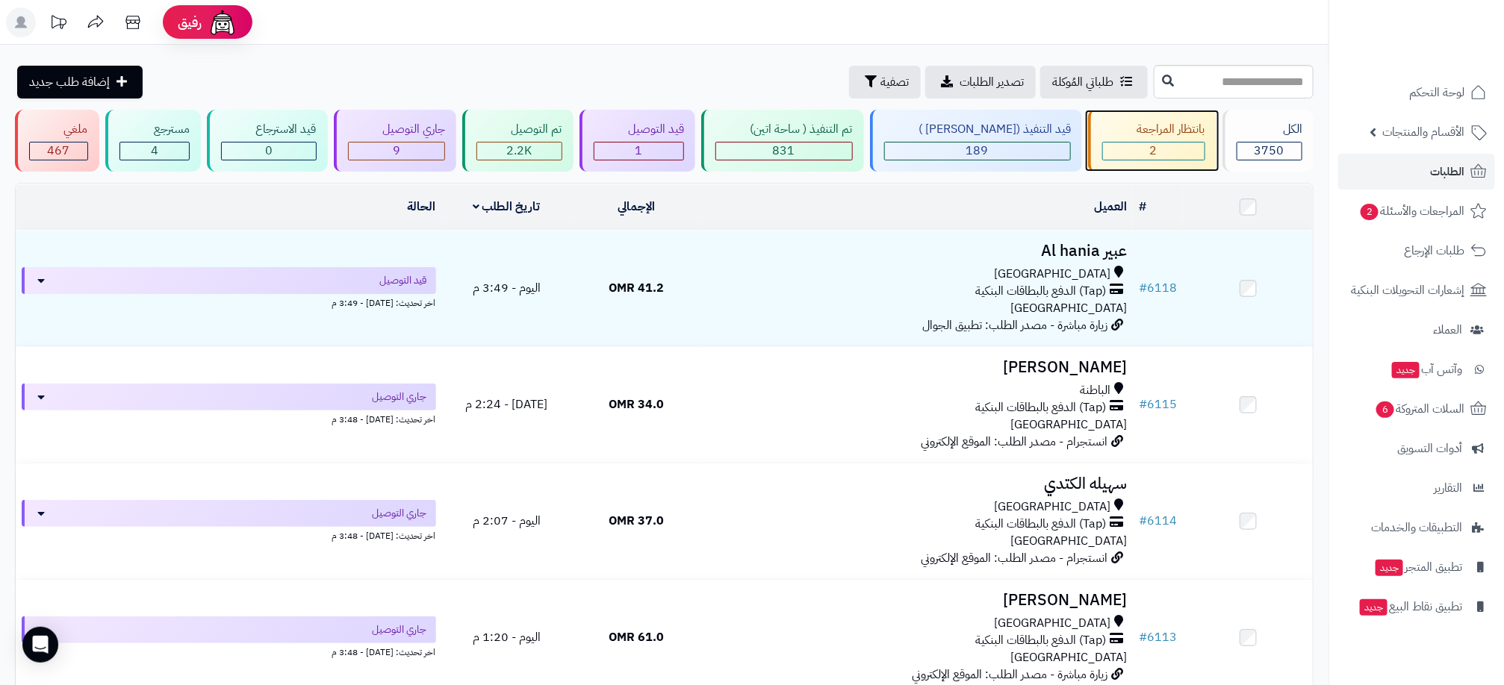
click at [1140, 146] on div "2" at bounding box center [1154, 151] width 102 height 17
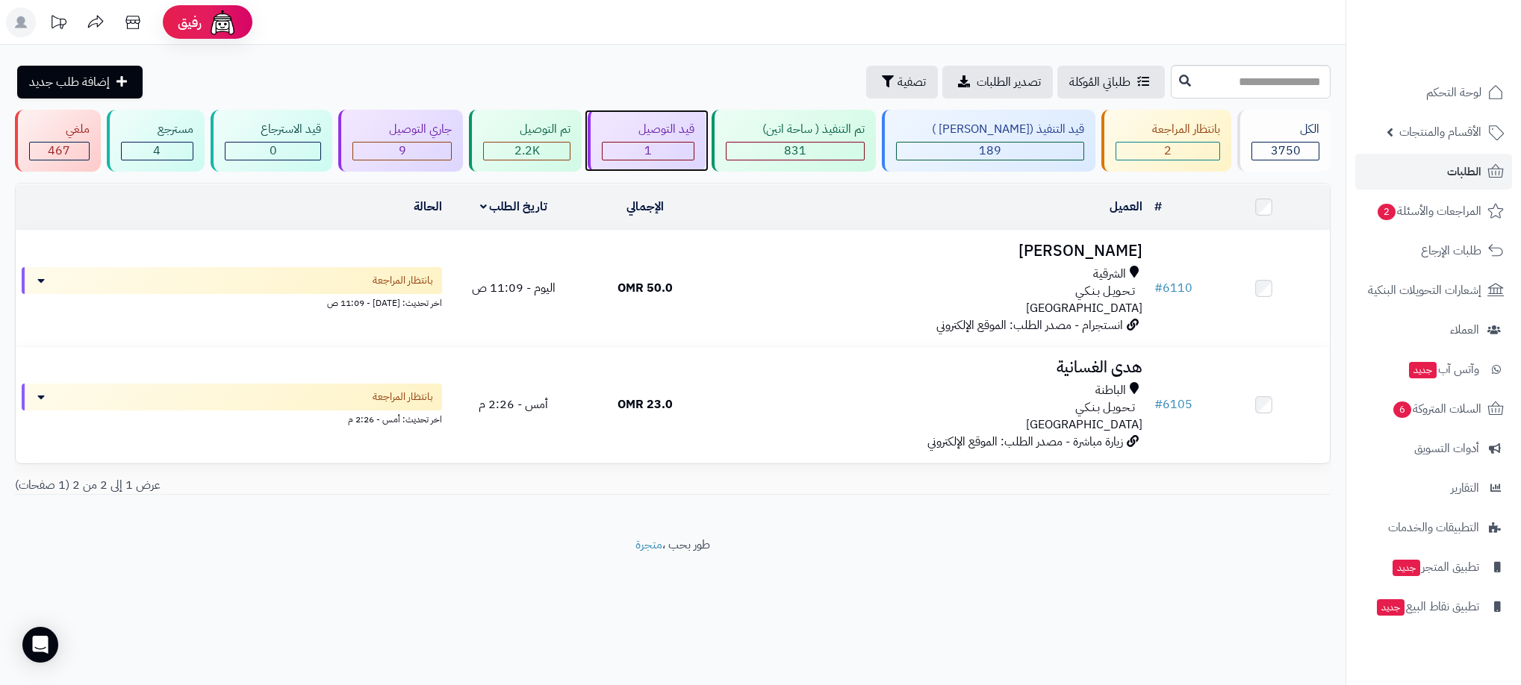
click at [682, 148] on div "1" at bounding box center [647, 151] width 91 height 17
click at [1180, 139] on div "بانتظار المراجعة 2" at bounding box center [1166, 141] width 130 height 62
